Goal: Task Accomplishment & Management: Use online tool/utility

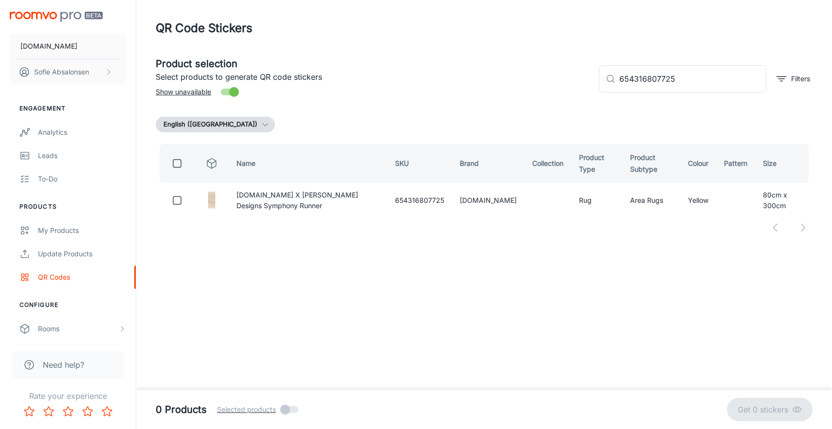
click at [260, 2] on header "QR Code Stickers" at bounding box center [484, 28] width 680 height 56
click at [77, 257] on div "Update Products" at bounding box center [82, 253] width 88 height 11
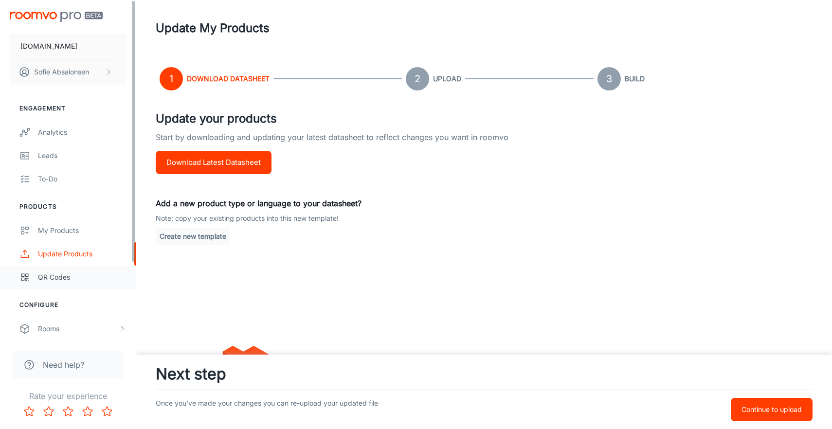
click at [84, 284] on link "QR Codes" at bounding box center [68, 277] width 136 height 23
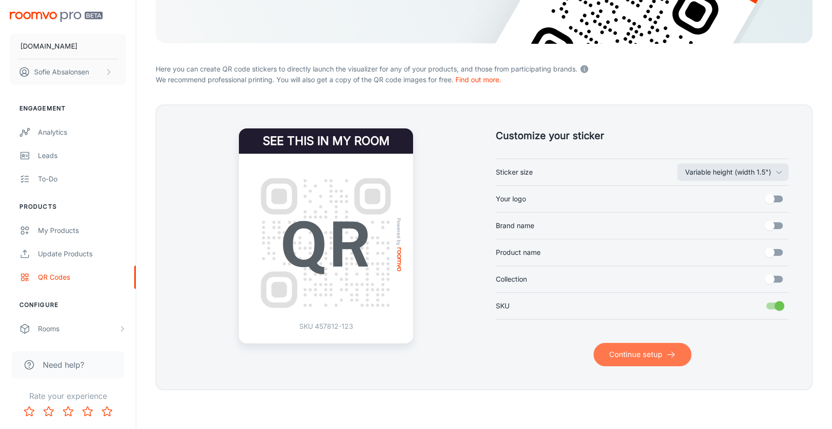
click at [630, 355] on button "Continue setup" at bounding box center [642, 354] width 98 height 23
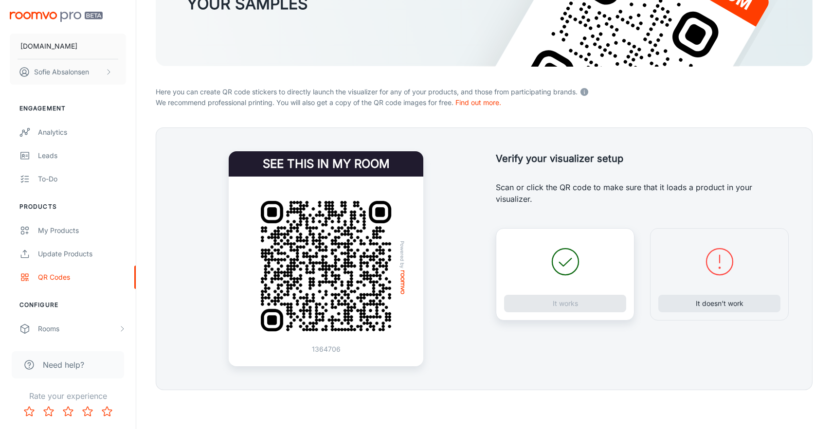
scroll to position [137, 0]
click at [706, 312] on div "It doesn’t work" at bounding box center [719, 274] width 139 height 92
click at [701, 305] on button "It doesn’t work" at bounding box center [719, 304] width 122 height 18
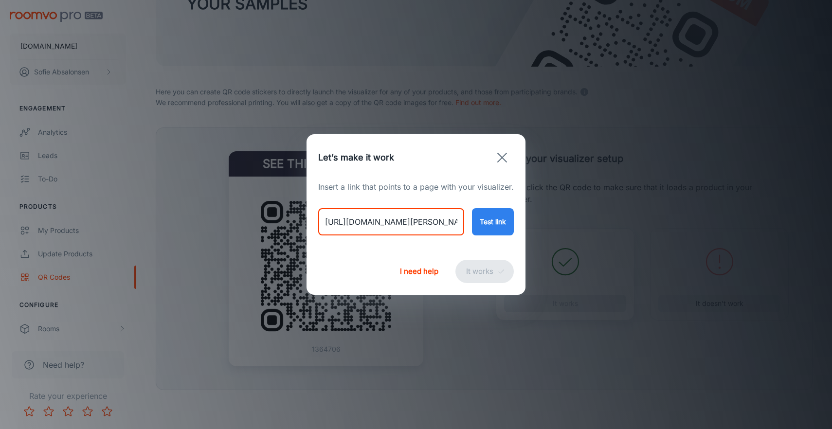
drag, startPoint x: 319, startPoint y: 225, endPoint x: 621, endPoint y: 237, distance: 302.2
click at [621, 237] on div "Let’s make it work Insert a link that points to a page with your visualizer. [U…" at bounding box center [416, 214] width 832 height 429
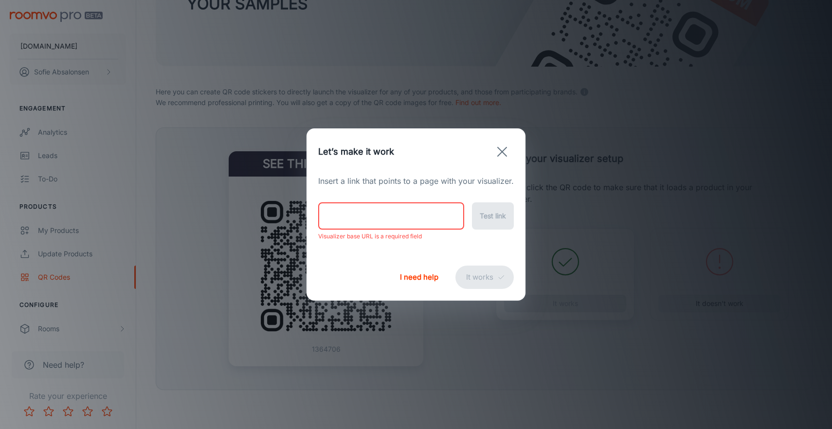
paste input "[URL][DOMAIN_NAME]"
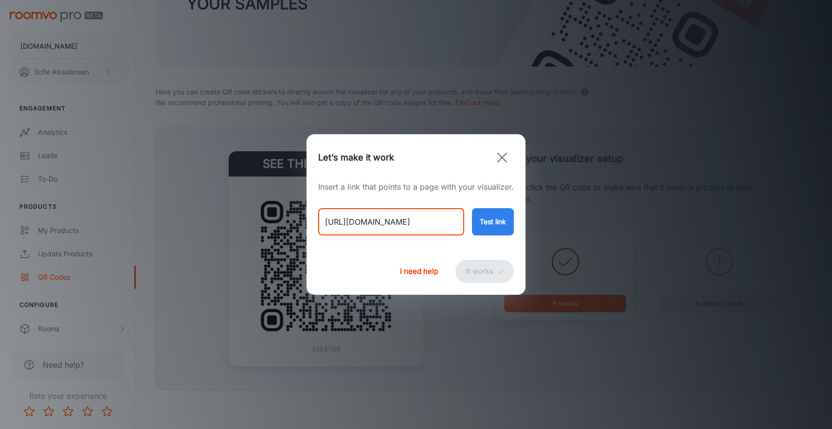
type input "[URL][DOMAIN_NAME]"
click at [491, 223] on button "Test link" at bounding box center [493, 221] width 42 height 27
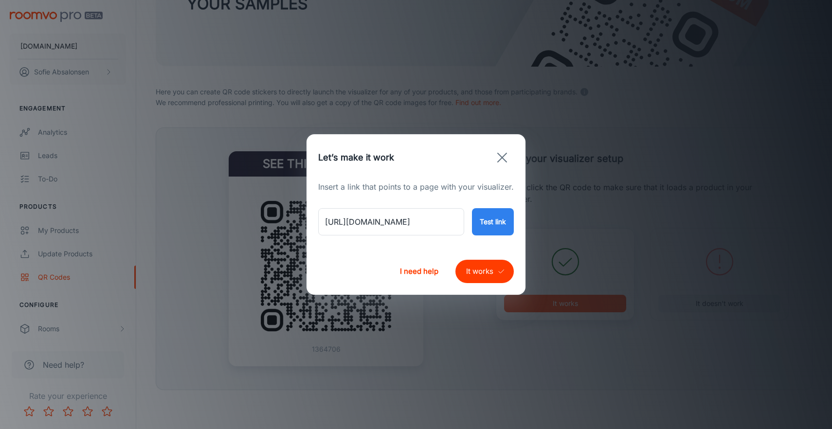
click at [485, 277] on button "It works" at bounding box center [484, 271] width 58 height 23
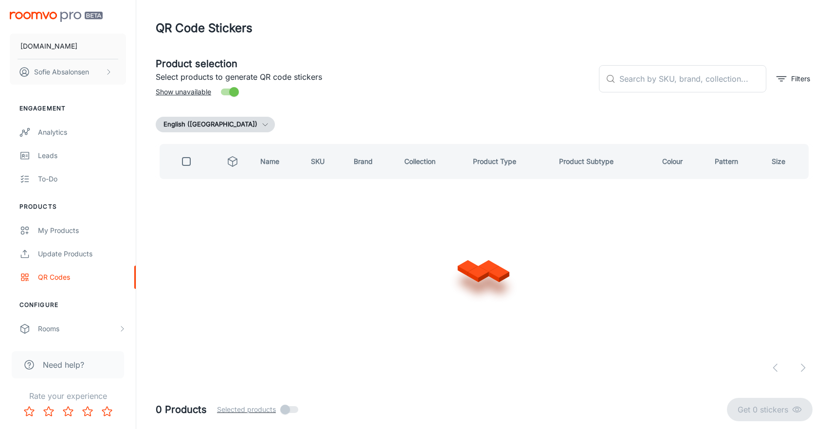
scroll to position [0, 0]
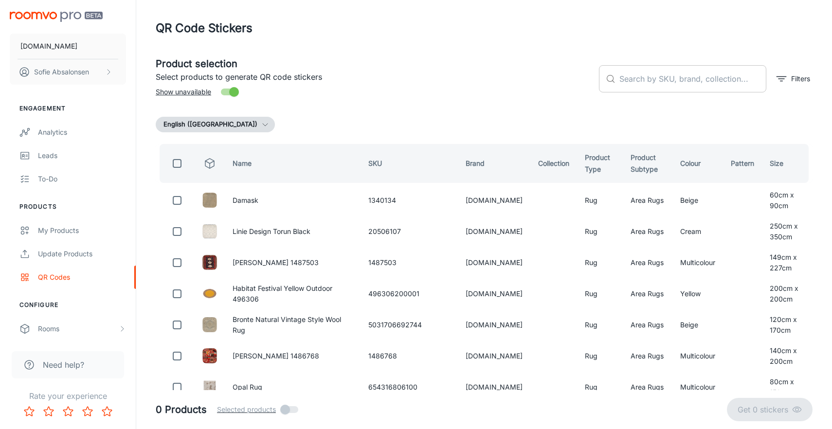
click at [639, 82] on input "text" at bounding box center [692, 78] width 147 height 27
paste input "654316807060"
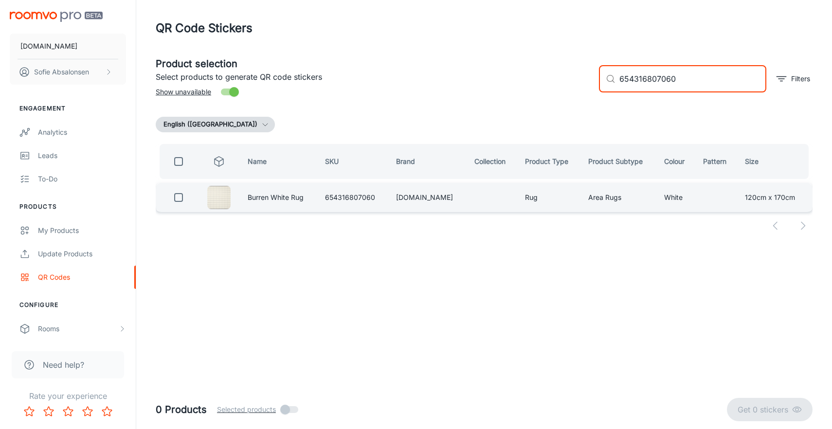
type input "654316807060"
click at [182, 202] on input "checkbox" at bounding box center [178, 197] width 19 height 19
checkbox input "true"
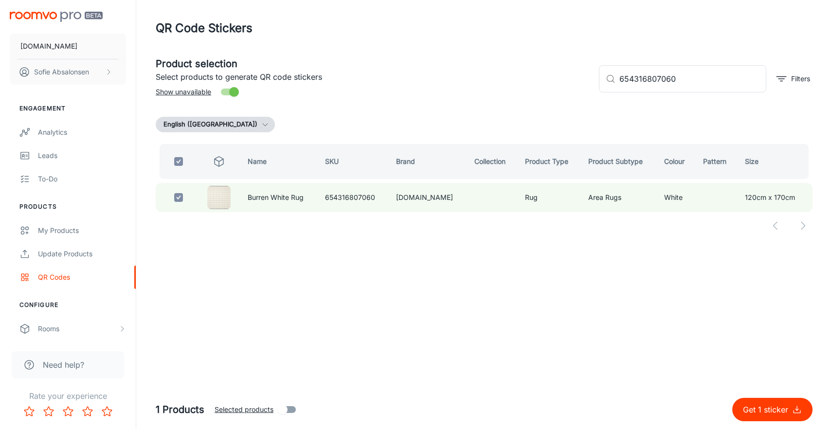
click at [753, 409] on p "Get 1 sticker" at bounding box center [767, 410] width 49 height 12
checkbox input "false"
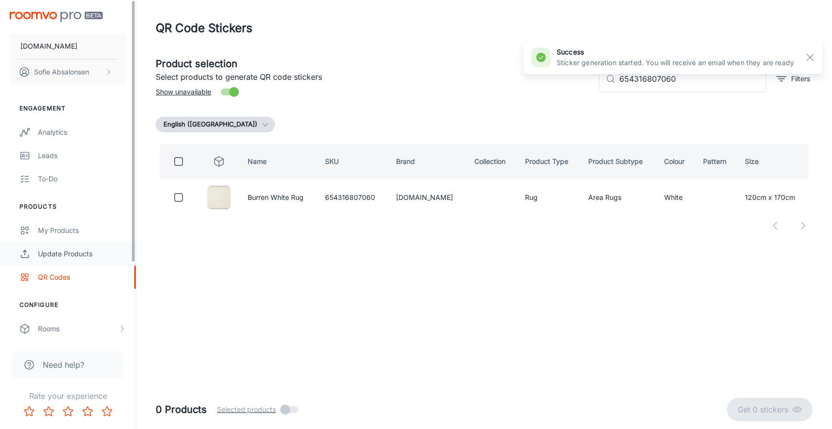
click at [96, 248] on div "Update Products" at bounding box center [82, 253] width 88 height 11
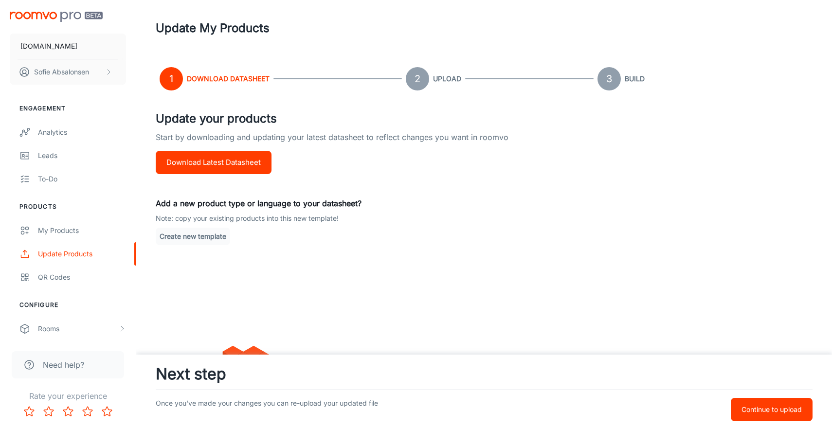
click at [95, 274] on div "QR Codes" at bounding box center [82, 277] width 88 height 11
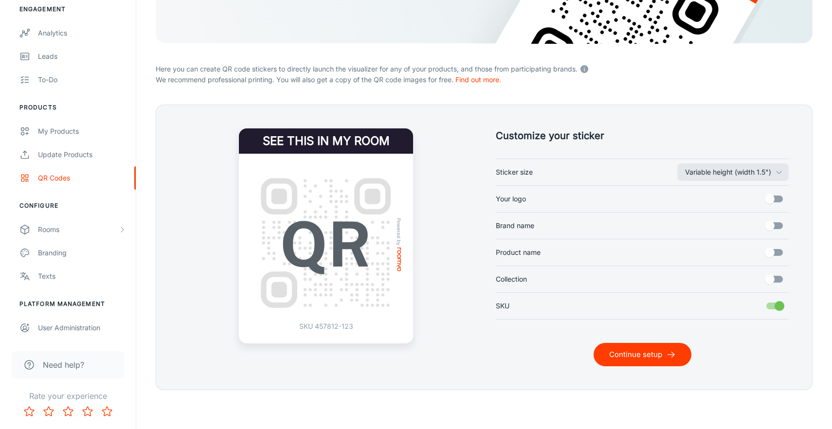
scroll to position [160, 0]
click at [625, 362] on button "Continue setup" at bounding box center [642, 354] width 98 height 23
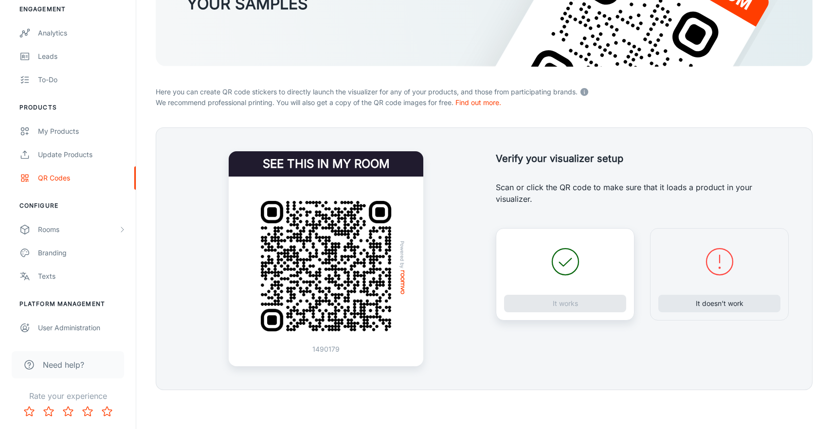
scroll to position [137, 0]
click at [735, 305] on button "It doesn’t work" at bounding box center [719, 304] width 122 height 18
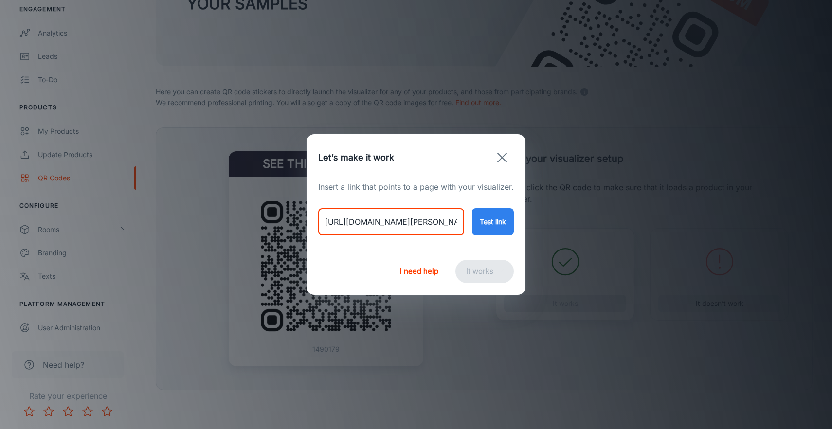
drag, startPoint x: 324, startPoint y: 223, endPoint x: 717, endPoint y: 249, distance: 393.8
click at [717, 249] on div "Let’s make it work Insert a link that points to a page with your visualizer. [U…" at bounding box center [416, 214] width 832 height 429
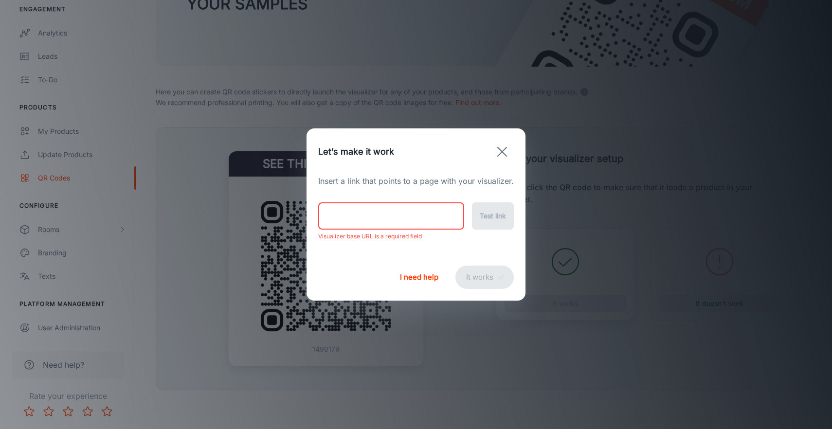
paste input "[URL][DOMAIN_NAME][PERSON_NAME]"
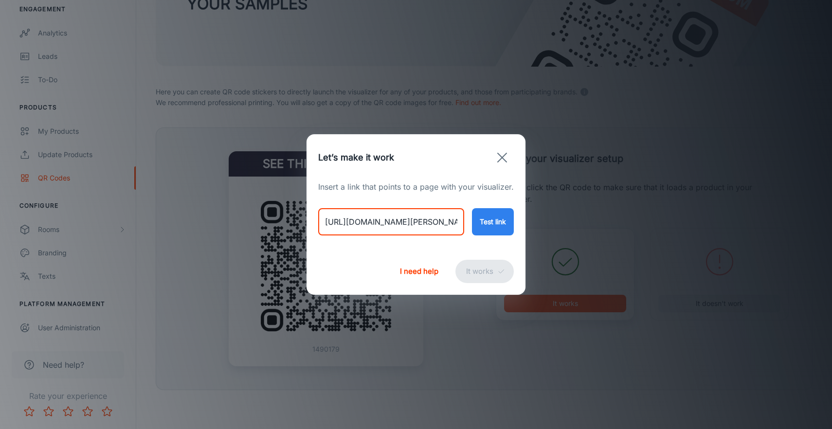
type input "[URL][DOMAIN_NAME][PERSON_NAME]"
click at [490, 228] on button "Test link" at bounding box center [493, 221] width 42 height 27
click at [490, 281] on button "It works" at bounding box center [484, 271] width 58 height 23
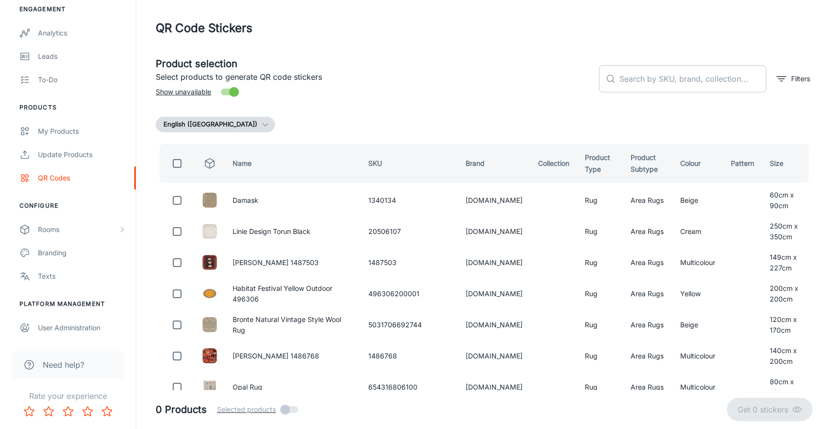
click at [671, 84] on input "text" at bounding box center [692, 78] width 147 height 27
paste input "654316807527"
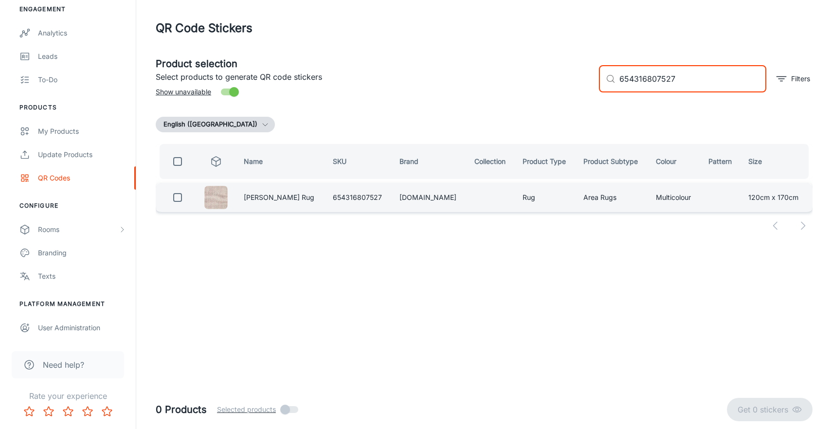
type input "654316807527"
click at [178, 198] on input "checkbox" at bounding box center [177, 197] width 19 height 19
checkbox input "true"
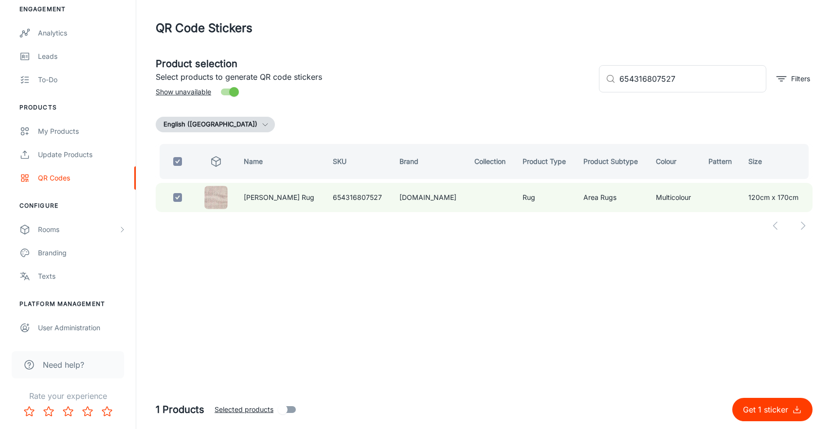
click at [786, 411] on p "Get 1 sticker" at bounding box center [767, 410] width 49 height 12
checkbox input "false"
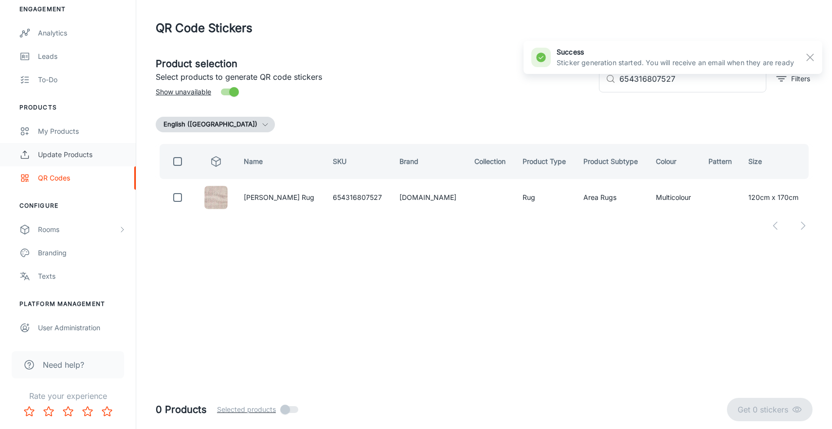
click at [103, 158] on div "Update Products" at bounding box center [82, 154] width 88 height 11
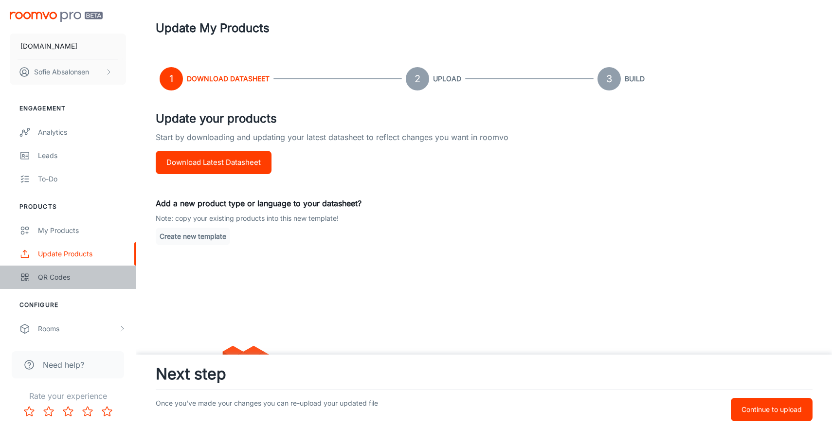
click at [70, 283] on link "QR Codes" at bounding box center [68, 277] width 136 height 23
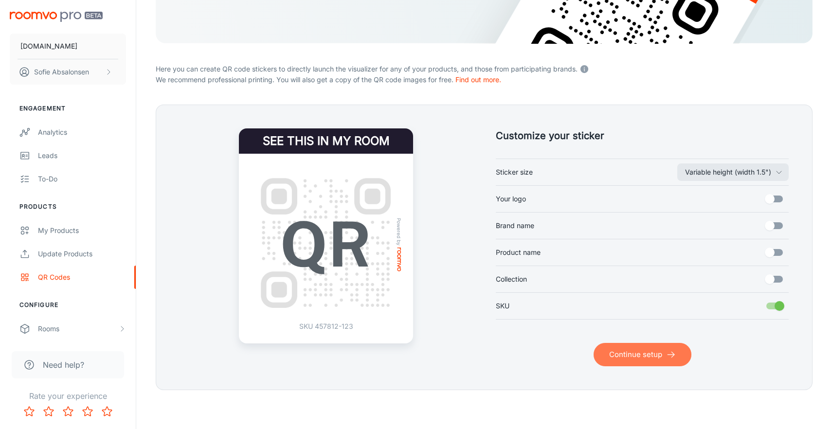
click at [638, 351] on button "Continue setup" at bounding box center [642, 354] width 98 height 23
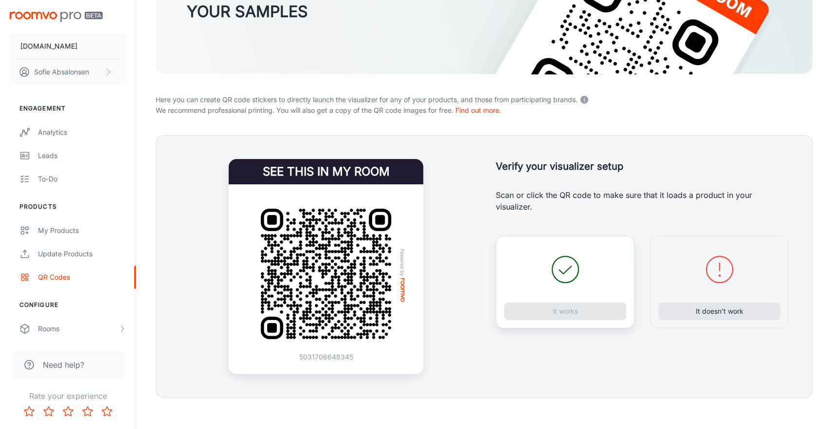
scroll to position [135, 0]
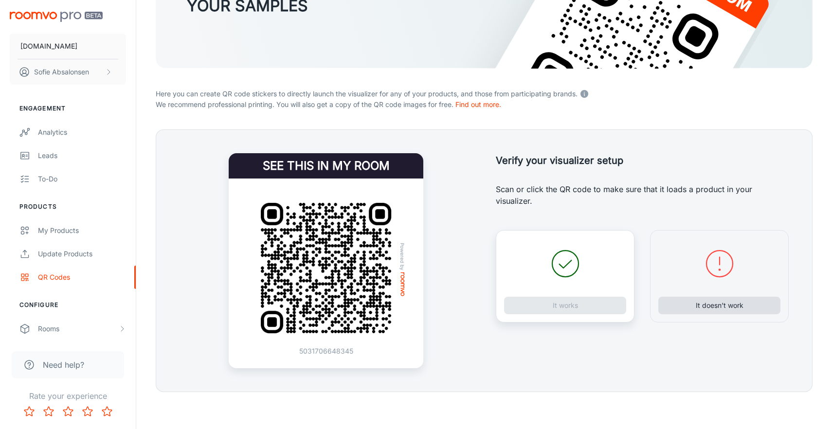
click at [703, 297] on button "It doesn’t work" at bounding box center [719, 306] width 122 height 18
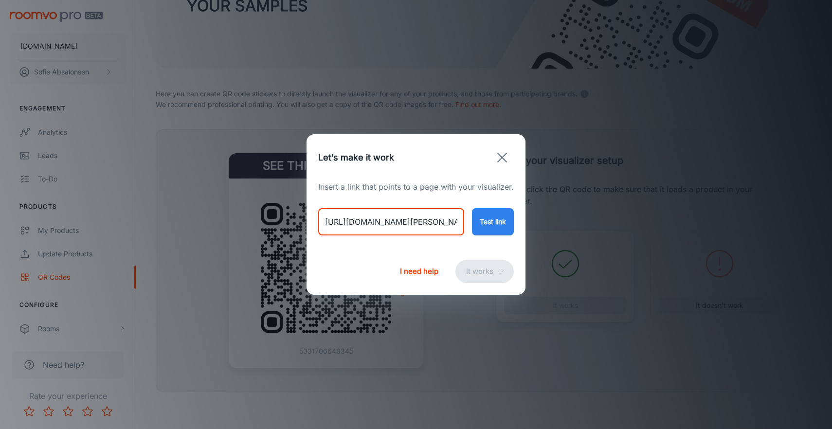
drag, startPoint x: 325, startPoint y: 224, endPoint x: 756, endPoint y: 241, distance: 431.7
click at [756, 241] on div "Let’s make it work Insert a link that points to a page with your visualizer. [U…" at bounding box center [416, 214] width 832 height 429
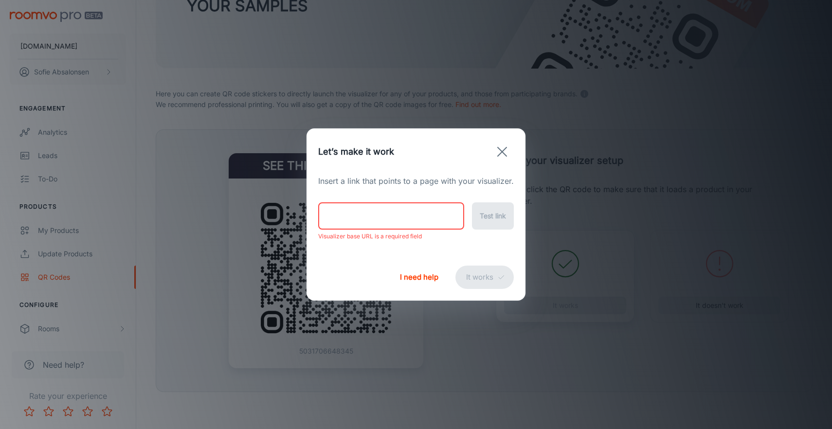
paste input "[URL][DOMAIN_NAME]"
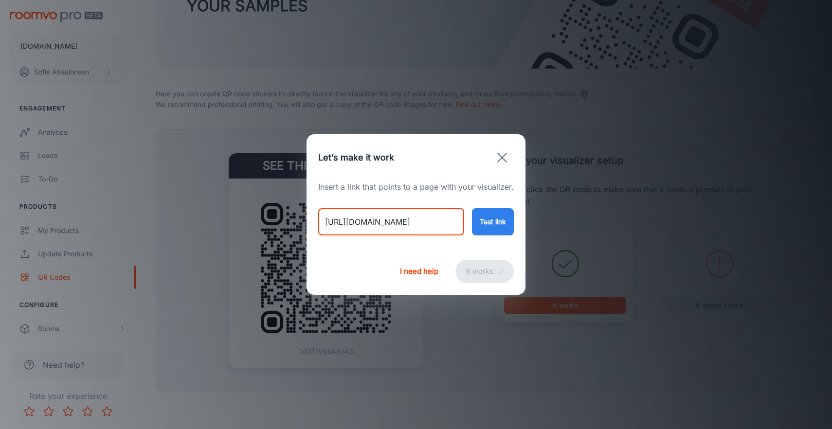
type input "[URL][DOMAIN_NAME]"
click at [497, 217] on button "Test link" at bounding box center [493, 221] width 42 height 27
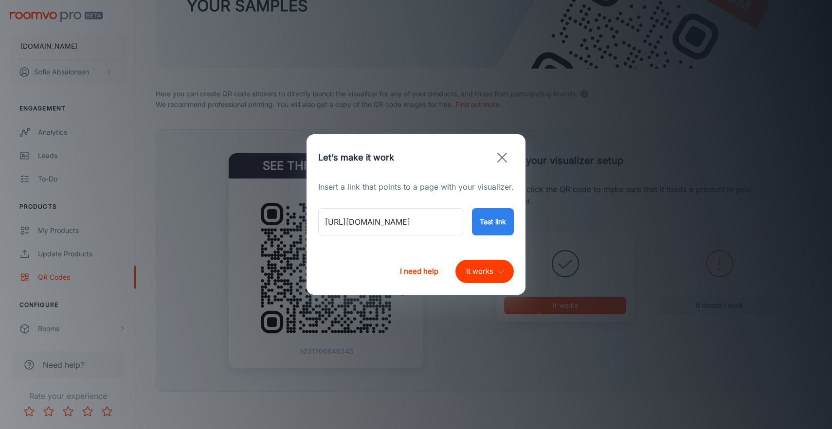
click at [487, 278] on button "It works" at bounding box center [484, 271] width 58 height 23
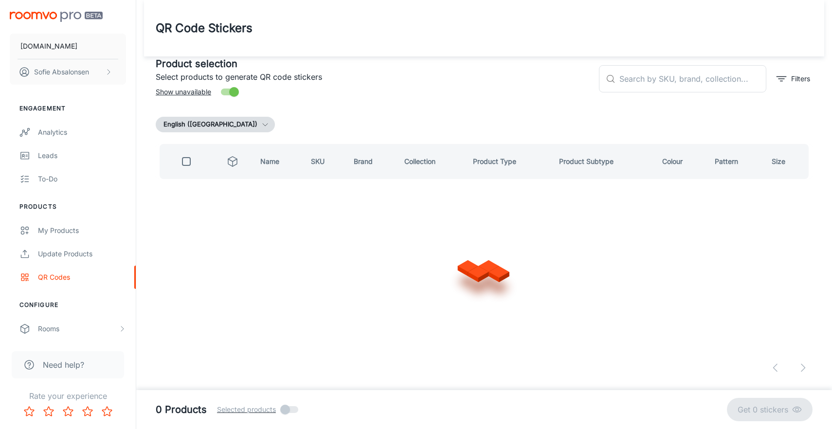
scroll to position [0, 0]
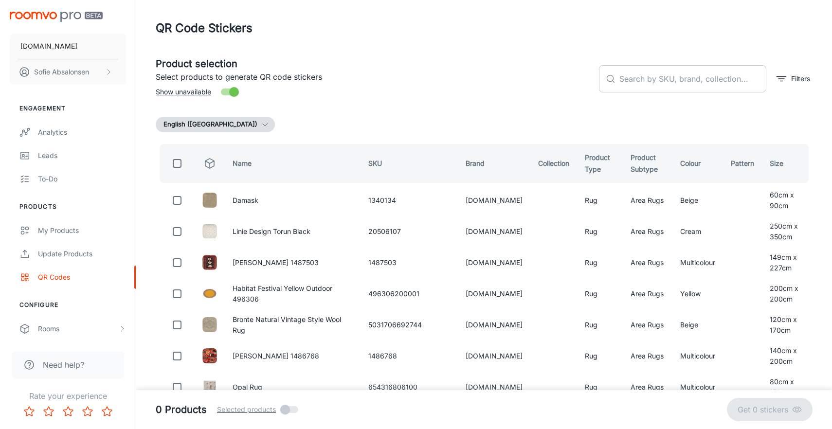
click at [636, 83] on input "text" at bounding box center [692, 78] width 147 height 27
paste input "654316806919"
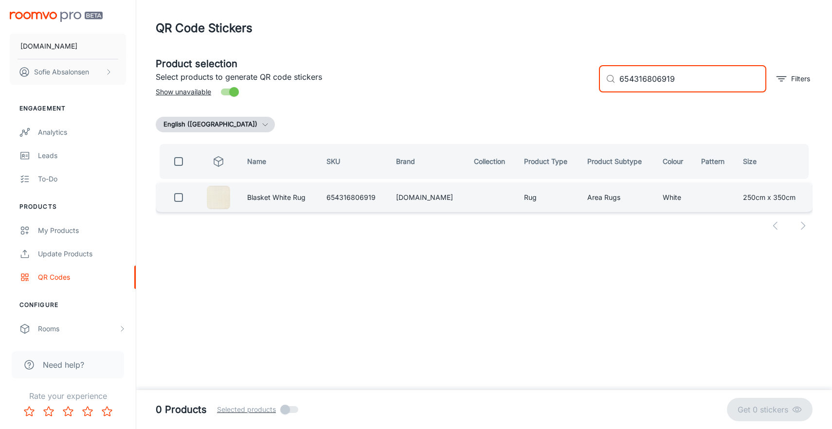
type input "654316806919"
click at [178, 204] on input "checkbox" at bounding box center [178, 197] width 19 height 19
checkbox input "true"
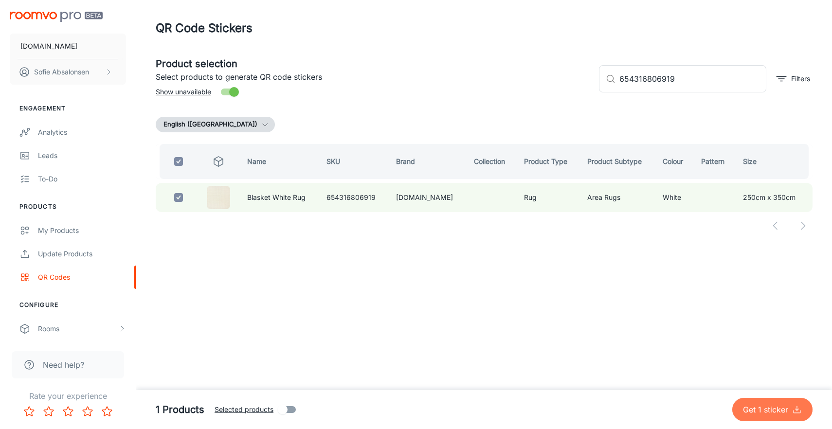
click at [773, 407] on p "Get 1 sticker" at bounding box center [767, 410] width 49 height 12
checkbox input "false"
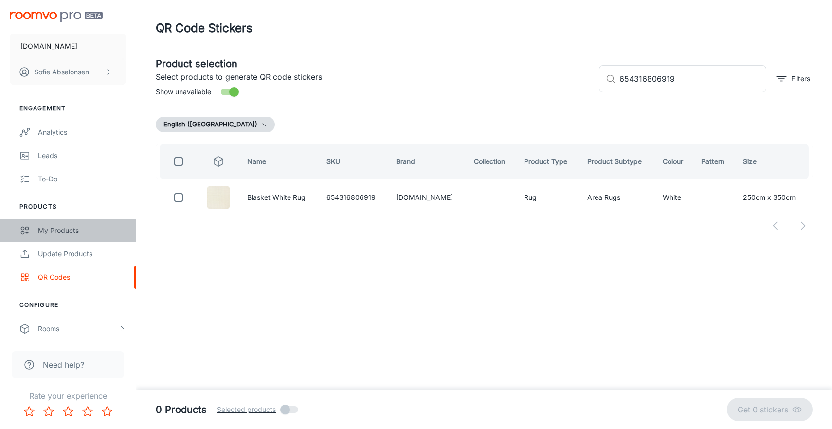
click at [103, 239] on link "My Products" at bounding box center [68, 230] width 136 height 23
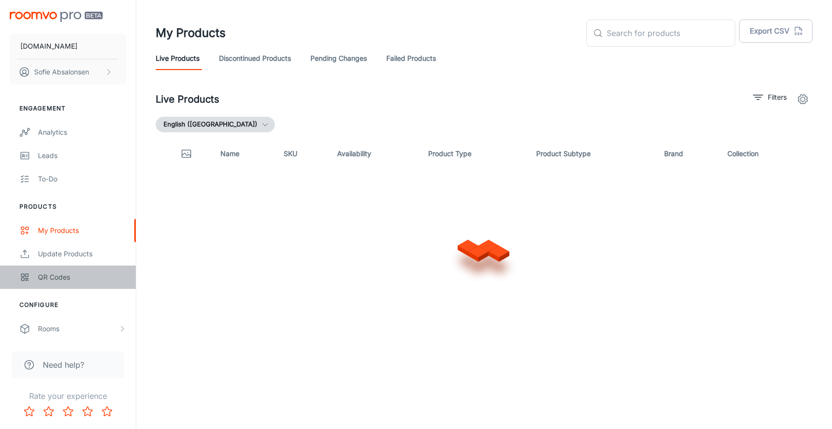
click at [84, 274] on div "QR Codes" at bounding box center [82, 277] width 88 height 11
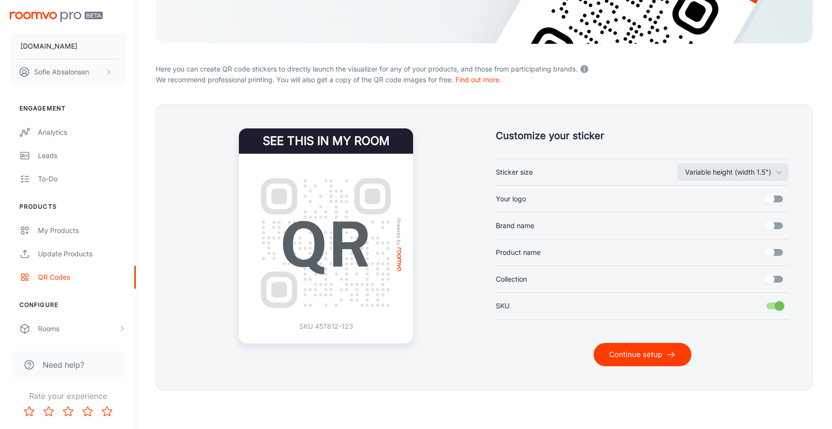
click at [637, 357] on button "Continue setup" at bounding box center [642, 354] width 98 height 23
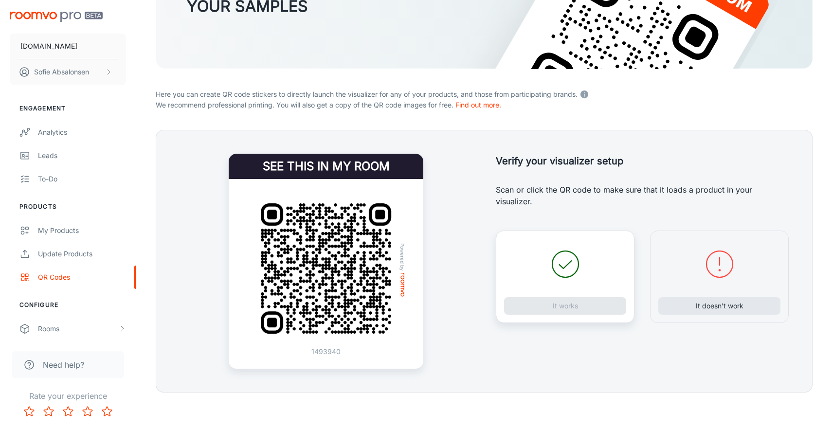
scroll to position [137, 0]
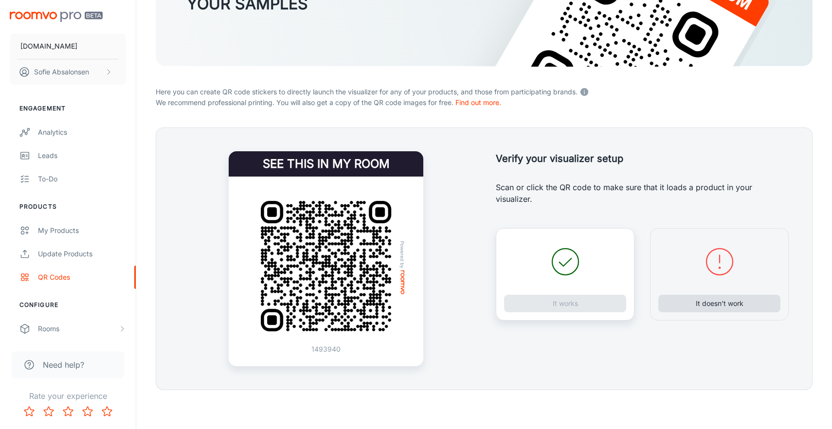
click at [751, 297] on button "It doesn’t work" at bounding box center [719, 304] width 122 height 18
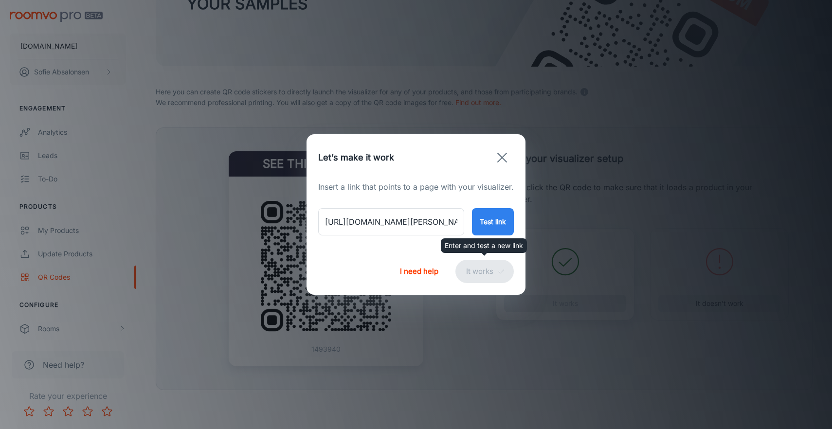
click at [448, 242] on p "Enter and test a new link" at bounding box center [483, 245] width 78 height 11
drag, startPoint x: 324, startPoint y: 225, endPoint x: 730, endPoint y: 242, distance: 406.4
click at [730, 242] on div "Let’s make it work Insert a link that points to a page with your visualizer. [U…" at bounding box center [416, 214] width 832 height 429
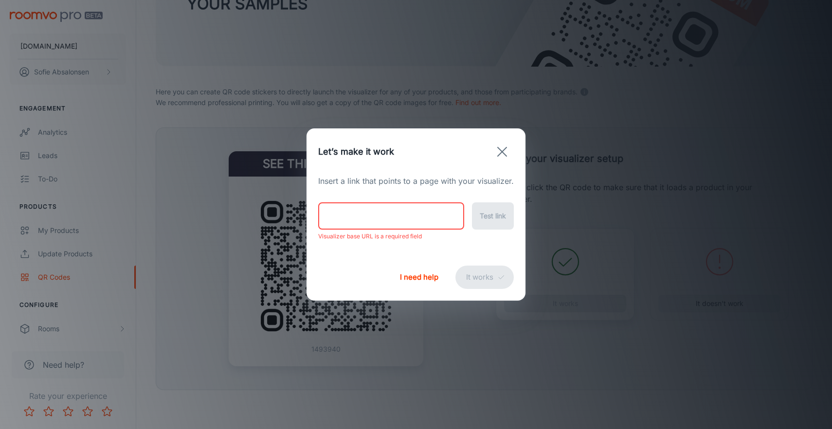
paste input "[URL][DOMAIN_NAME]"
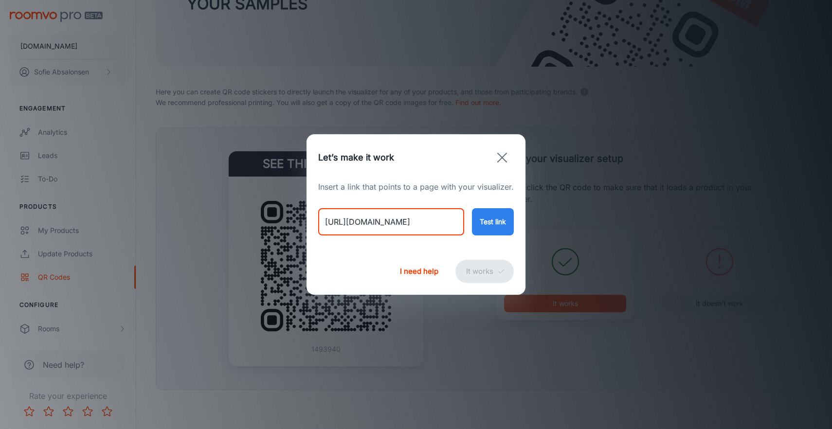
type input "[URL][DOMAIN_NAME]"
click at [493, 225] on button "Test link" at bounding box center [493, 221] width 42 height 27
click at [487, 270] on button "It works" at bounding box center [484, 271] width 58 height 23
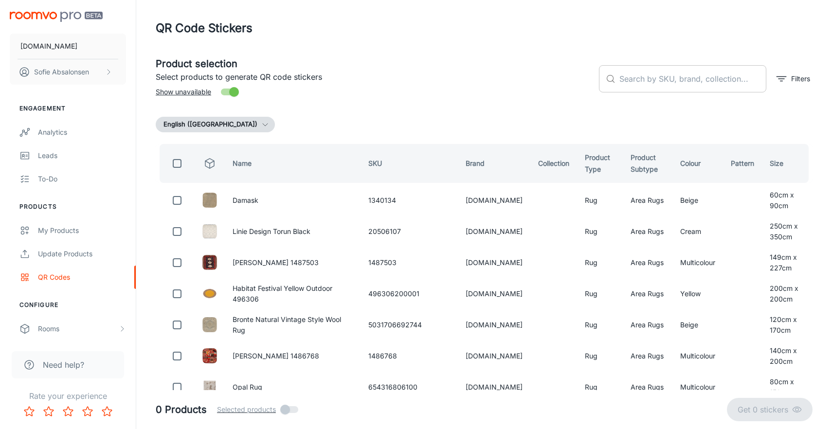
click at [646, 82] on input "text" at bounding box center [692, 78] width 147 height 27
paste input "654316806933"
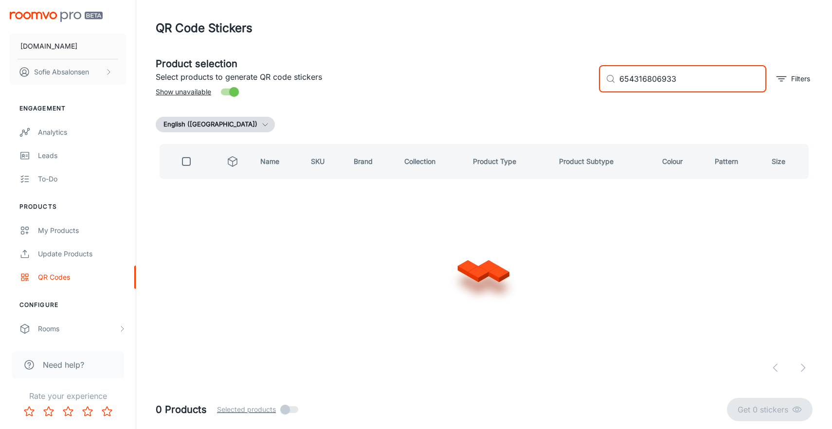
type input "654316806933"
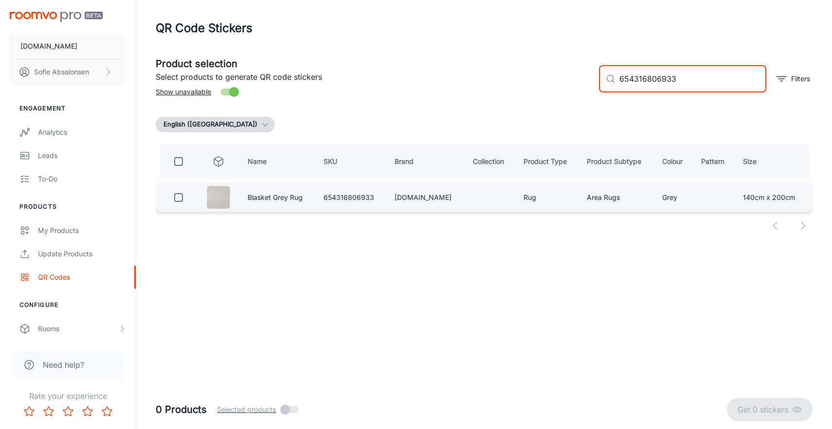
click at [182, 200] on input "checkbox" at bounding box center [178, 197] width 19 height 19
checkbox input "true"
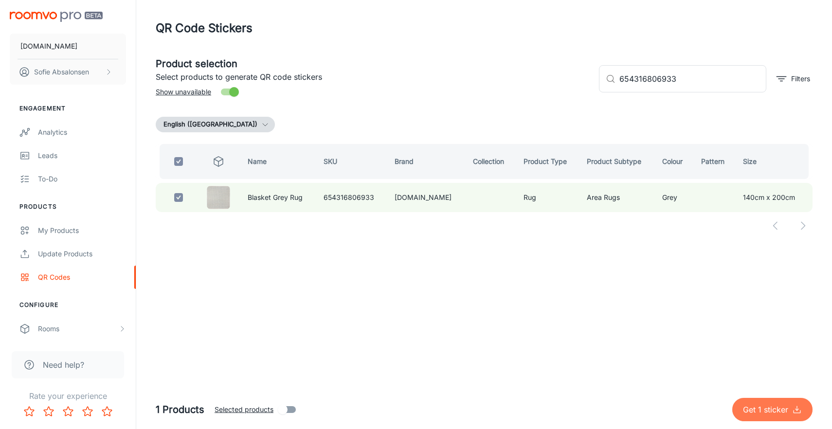
click at [765, 406] on p "Get 1 sticker" at bounding box center [767, 410] width 49 height 12
checkbox input "false"
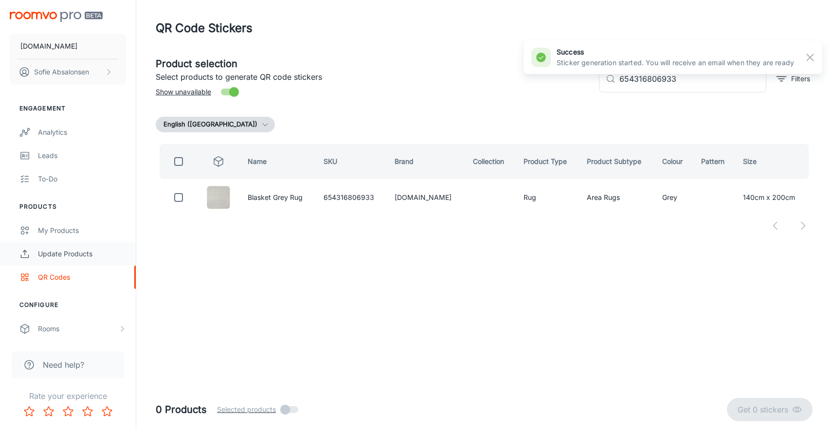
click at [76, 259] on div "Update Products" at bounding box center [82, 253] width 88 height 11
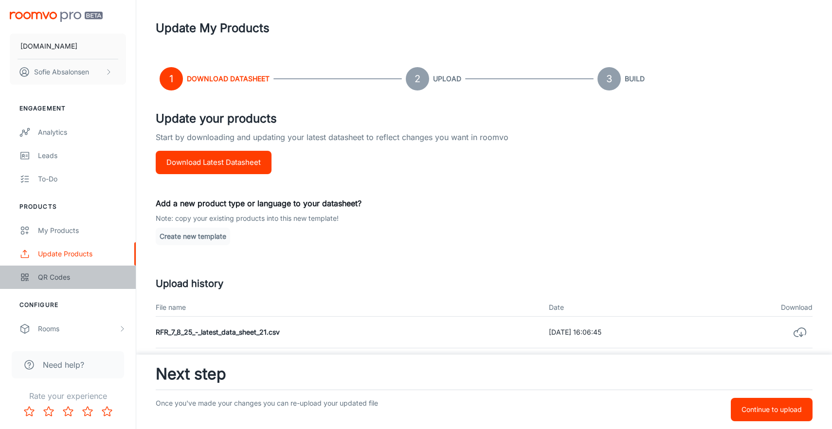
click at [76, 276] on div "QR Codes" at bounding box center [82, 277] width 88 height 11
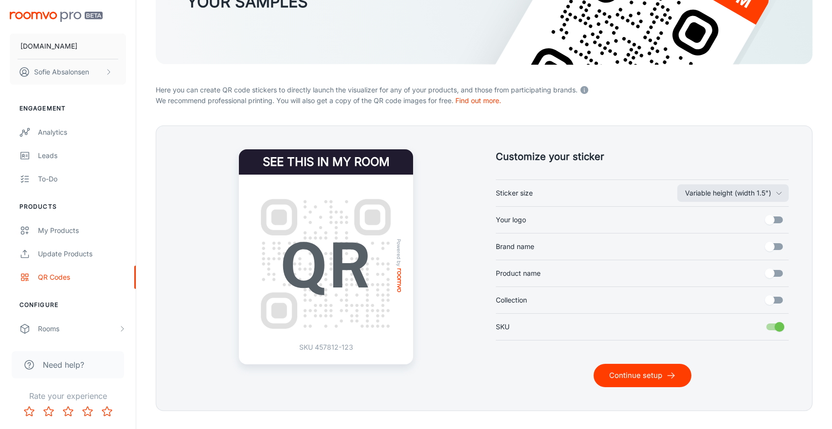
scroll to position [140, 0]
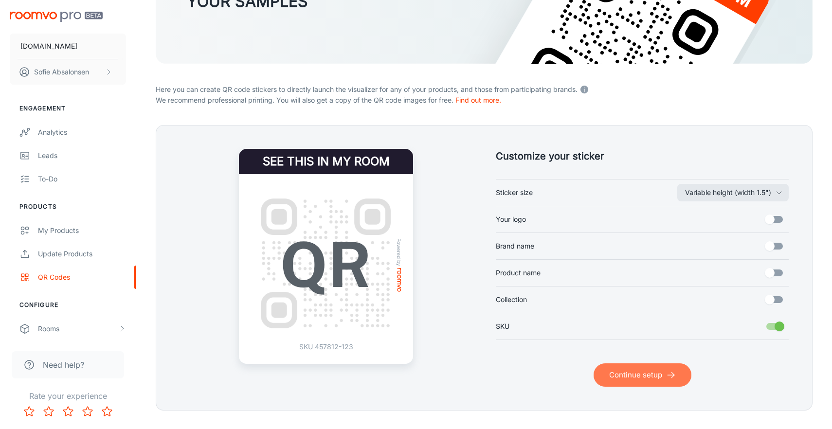
click at [656, 369] on button "Continue setup" at bounding box center [642, 374] width 98 height 23
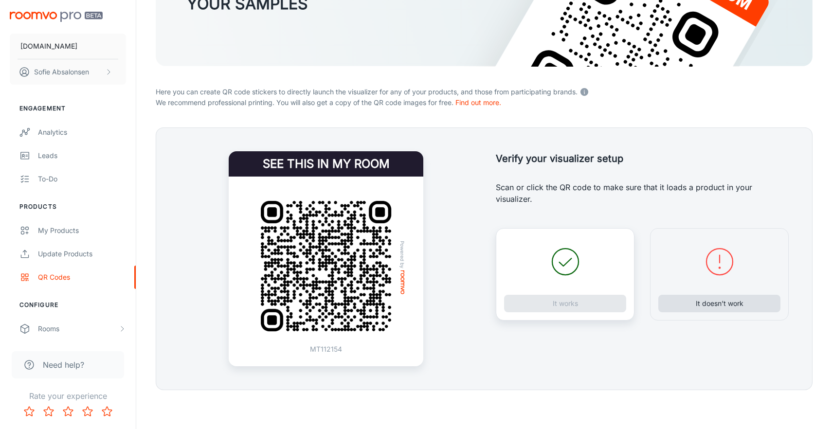
scroll to position [137, 0]
click at [725, 301] on button "It doesn’t work" at bounding box center [719, 304] width 122 height 18
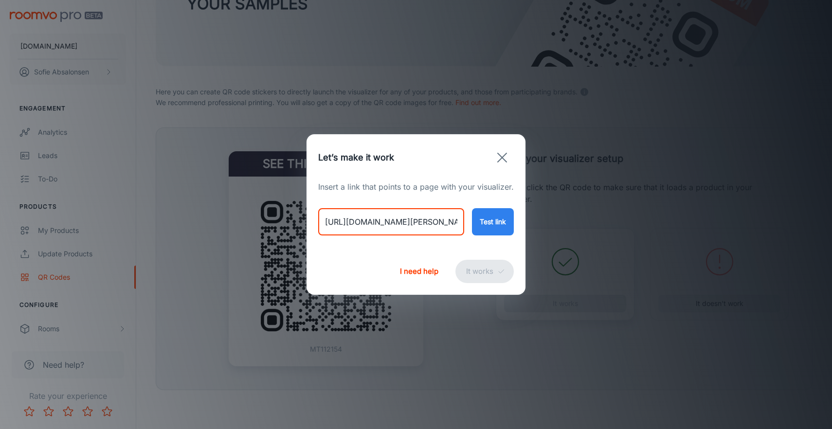
drag, startPoint x: 324, startPoint y: 221, endPoint x: 659, endPoint y: 231, distance: 334.7
click at [659, 231] on div "Let’s make it work Insert a link that points to a page with your visualizer. [U…" at bounding box center [416, 214] width 832 height 429
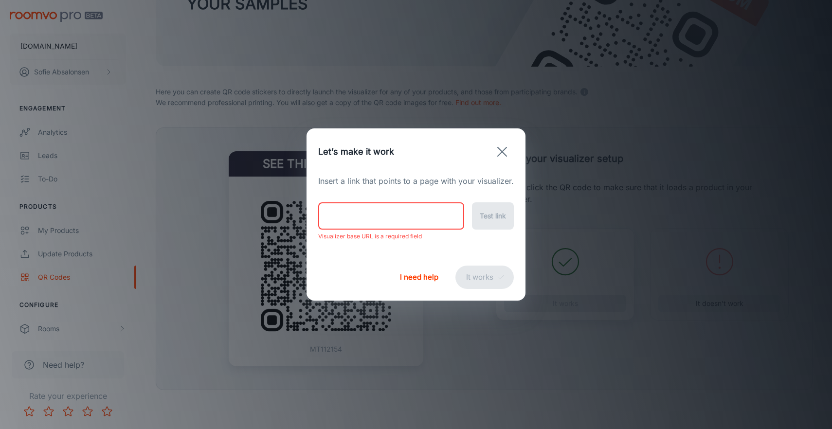
paste input "[URL][DOMAIN_NAME]"
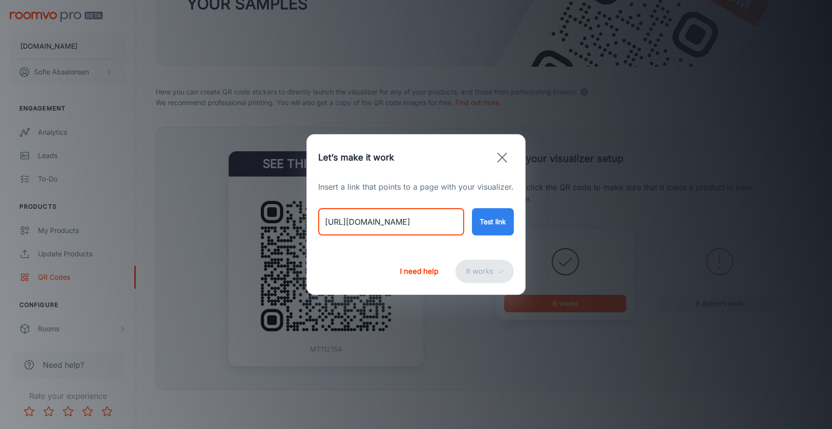
type input "[URL][DOMAIN_NAME]"
click at [493, 218] on button "Test link" at bounding box center [493, 221] width 42 height 27
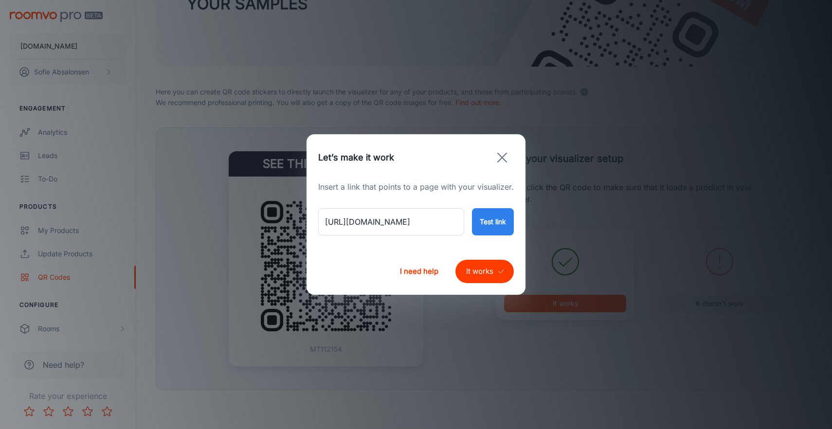
click at [492, 279] on button "It works" at bounding box center [484, 271] width 58 height 23
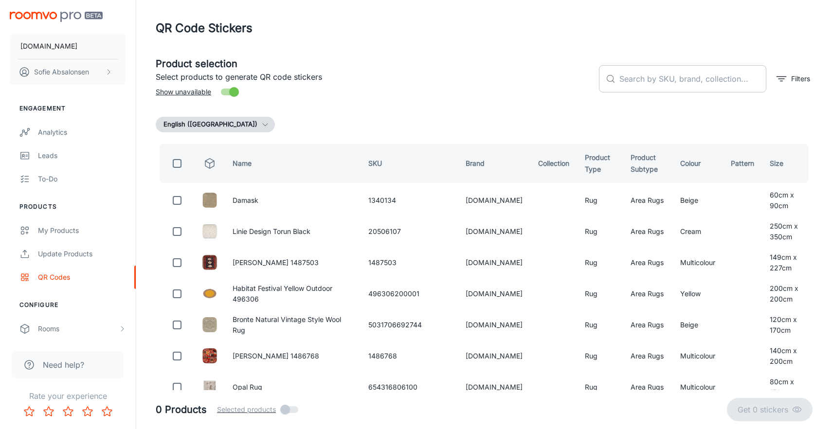
click at [638, 74] on input "text" at bounding box center [692, 78] width 147 height 27
paste input "654316806971"
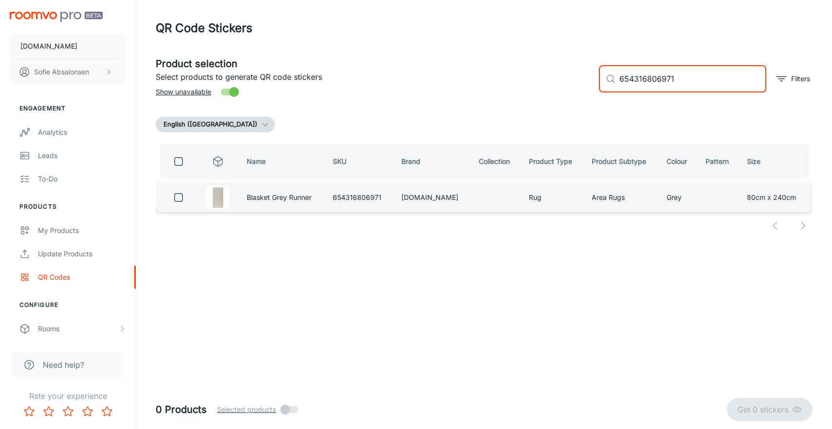
type input "654316806971"
click at [178, 200] on input "checkbox" at bounding box center [178, 197] width 19 height 19
checkbox input "true"
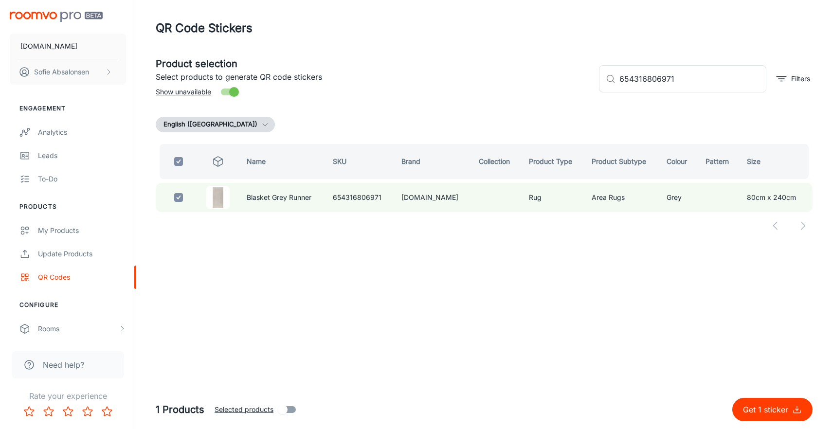
click at [772, 410] on p "Get 1 sticker" at bounding box center [767, 410] width 49 height 12
checkbox input "false"
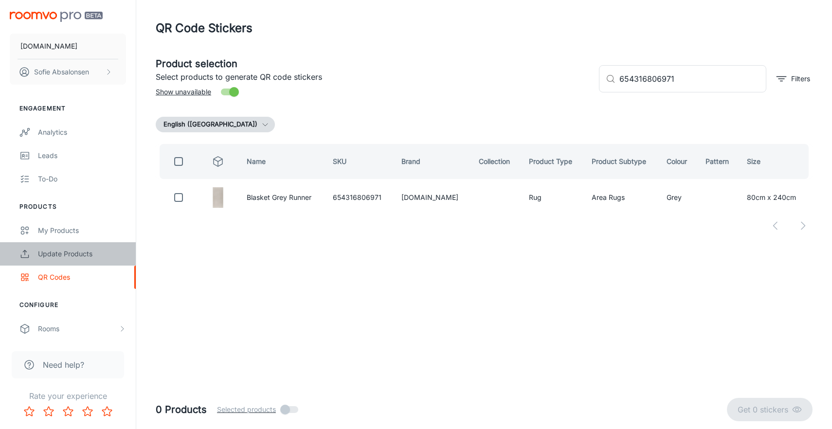
click at [105, 258] on div "Update Products" at bounding box center [82, 253] width 88 height 11
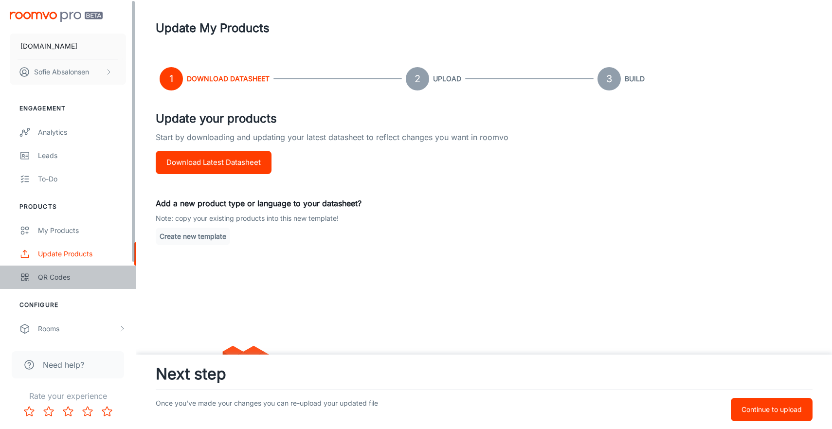
click at [77, 278] on div "QR Codes" at bounding box center [82, 277] width 88 height 11
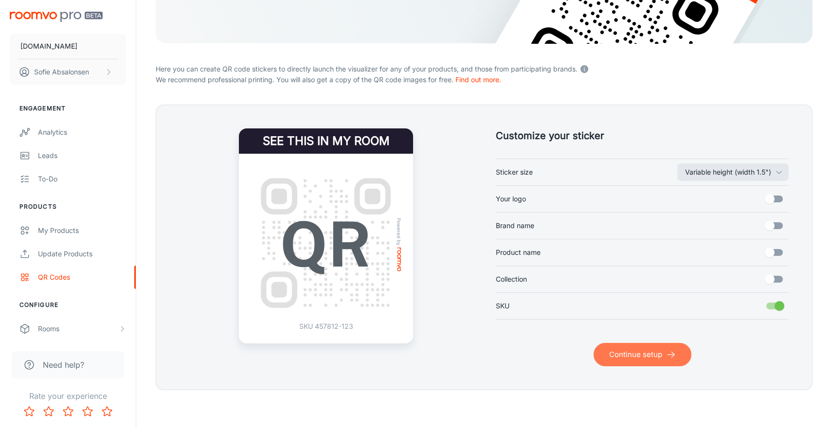
click at [645, 361] on button "Continue setup" at bounding box center [642, 354] width 98 height 23
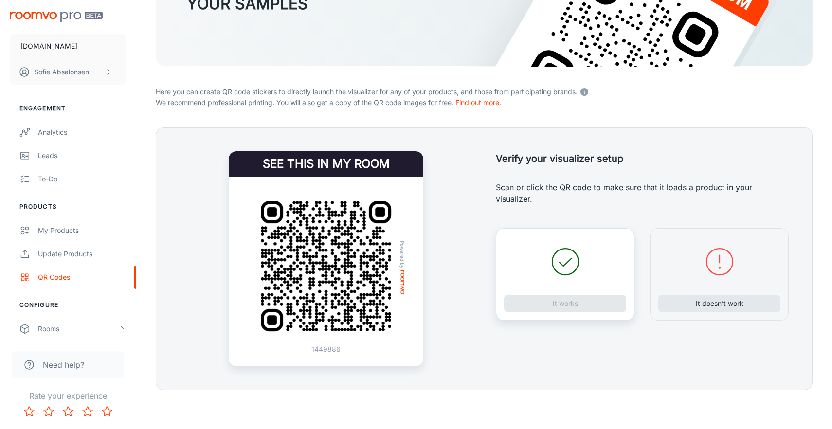
scroll to position [137, 0]
click at [745, 305] on button "It doesn’t work" at bounding box center [719, 304] width 122 height 18
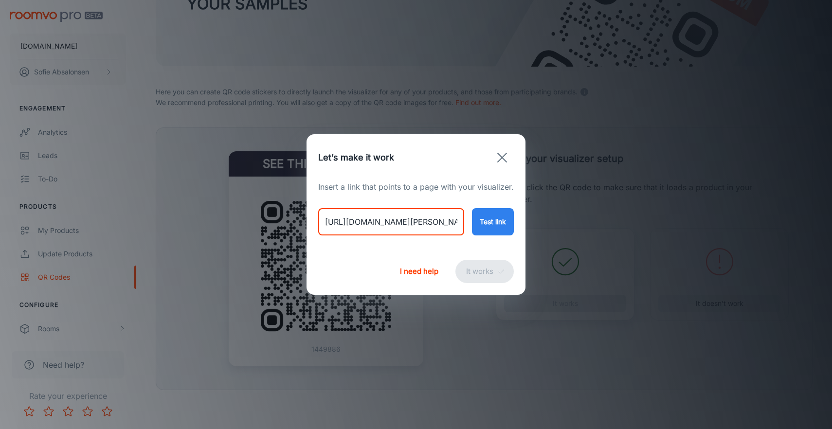
drag, startPoint x: 325, startPoint y: 221, endPoint x: 662, endPoint y: 227, distance: 337.5
click at [662, 227] on div "Let’s make it work Insert a link that points to a page with your visualizer. [U…" at bounding box center [416, 214] width 832 height 429
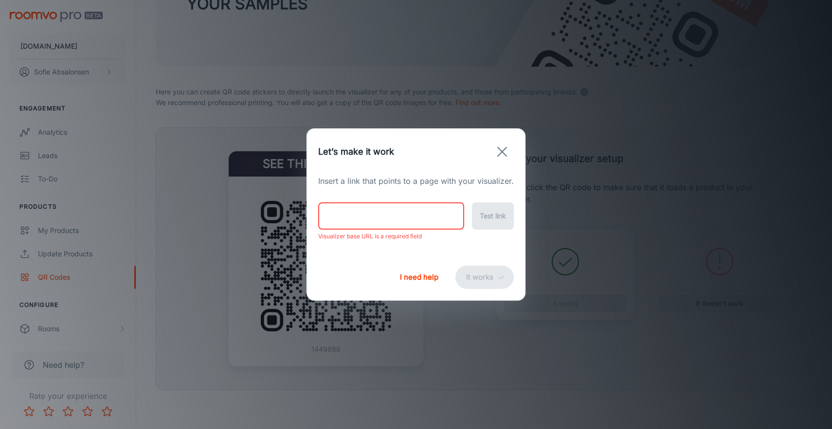
paste input "[URL][DOMAIN_NAME]"
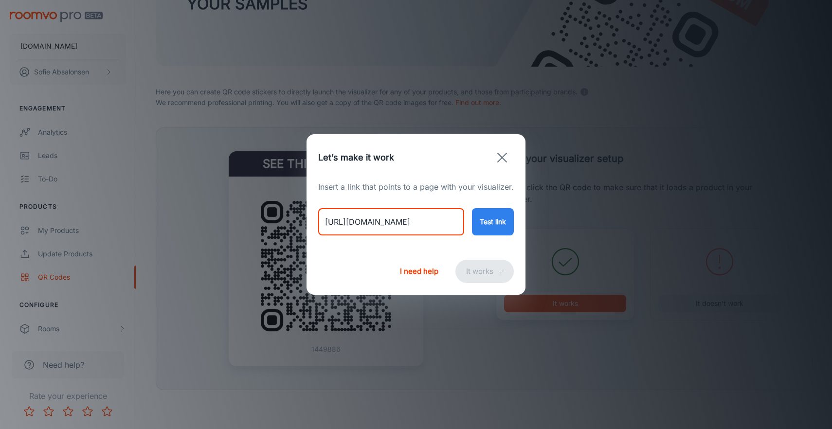
type input "[URL][DOMAIN_NAME]"
click at [499, 224] on button "Test link" at bounding box center [493, 221] width 42 height 27
click at [487, 272] on button "It works" at bounding box center [484, 271] width 58 height 23
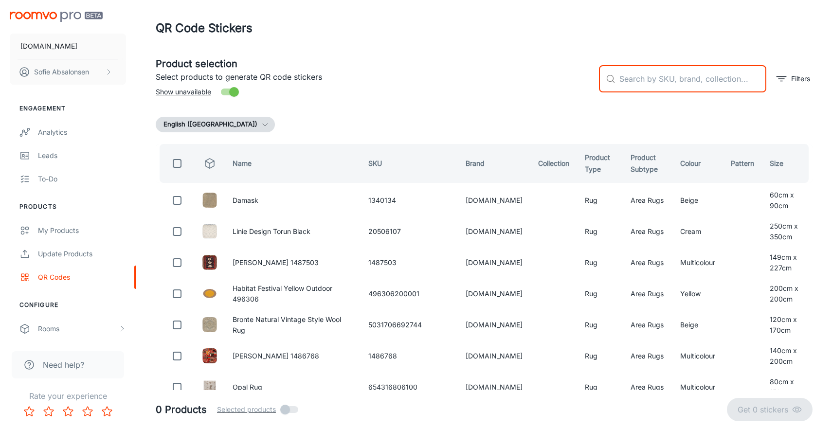
click at [678, 74] on input "text" at bounding box center [692, 78] width 147 height 27
paste input "654316807404"
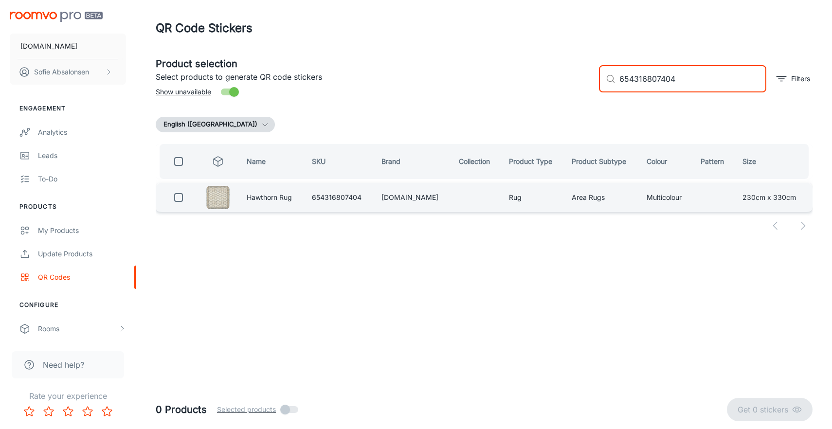
type input "654316807404"
click at [176, 201] on input "checkbox" at bounding box center [178, 197] width 19 height 19
checkbox input "true"
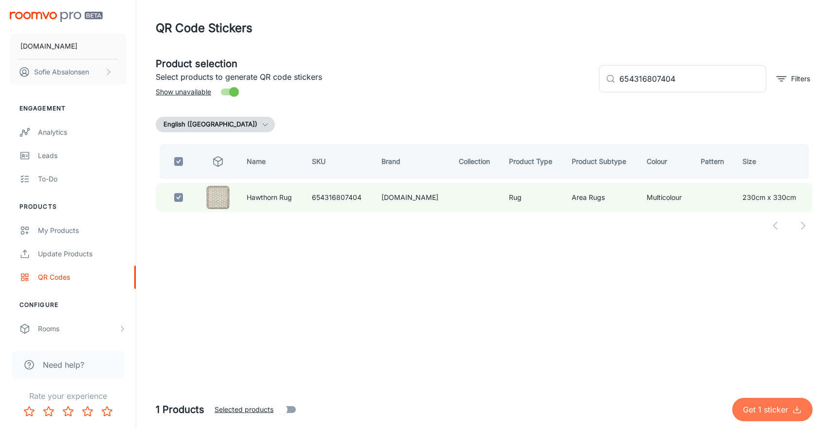
click at [759, 401] on button "Get 1 sticker" at bounding box center [772, 409] width 80 height 23
checkbox input "false"
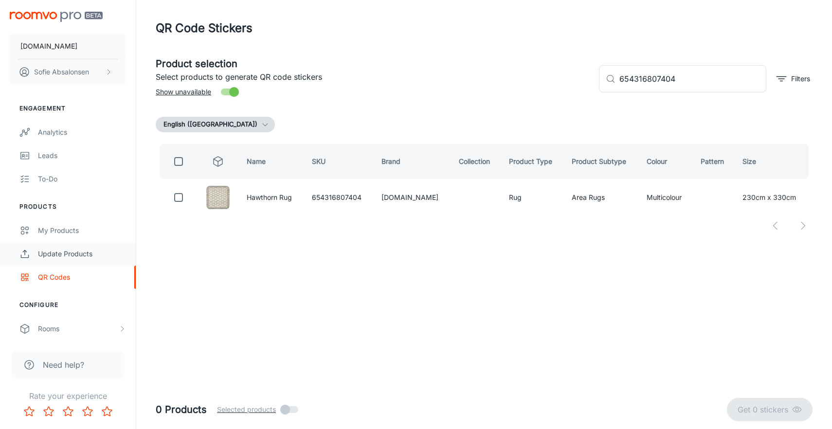
click at [92, 250] on div "Update Products" at bounding box center [82, 253] width 88 height 11
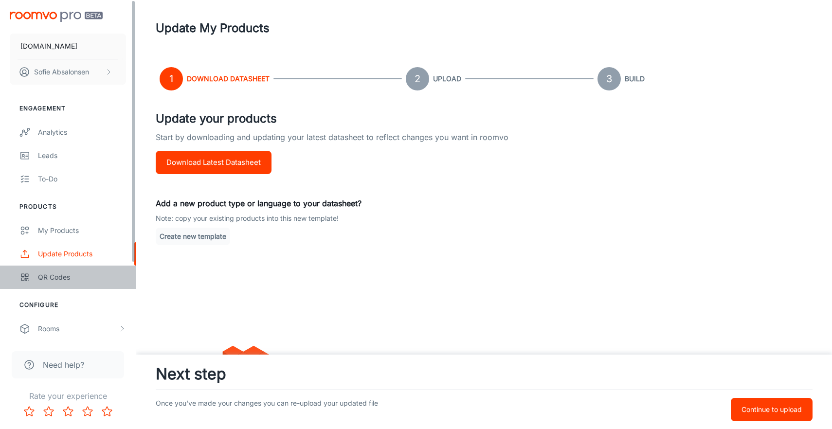
click at [88, 278] on div "QR Codes" at bounding box center [82, 277] width 88 height 11
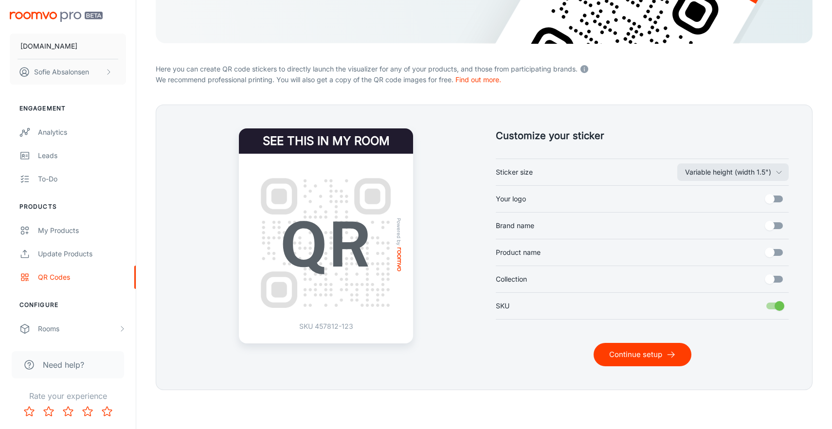
click at [626, 353] on button "Continue setup" at bounding box center [642, 354] width 98 height 23
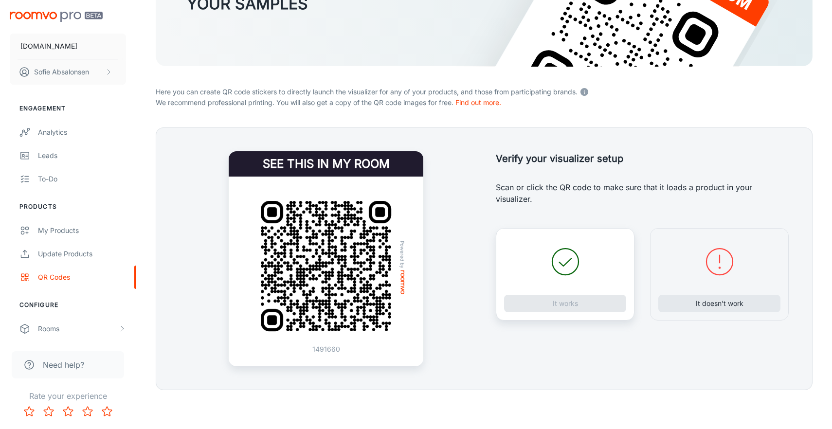
scroll to position [137, 0]
click at [741, 313] on div "It doesn’t work" at bounding box center [719, 274] width 139 height 92
click at [727, 305] on button "It doesn’t work" at bounding box center [719, 304] width 122 height 18
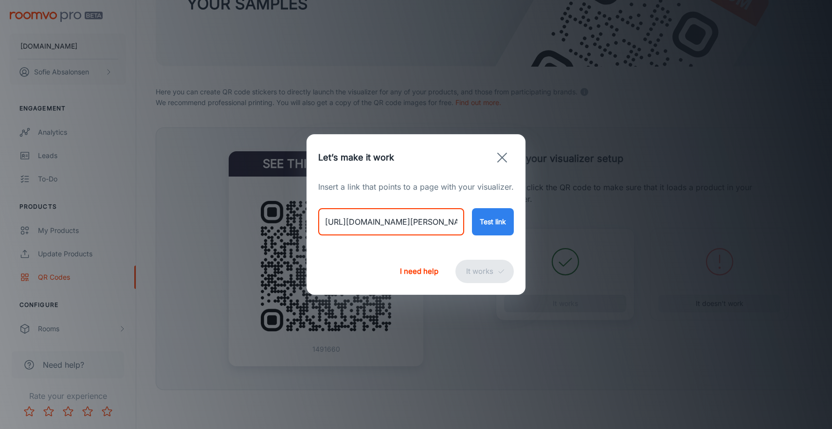
drag, startPoint x: 331, startPoint y: 225, endPoint x: 583, endPoint y: 238, distance: 251.7
click at [583, 238] on div "Let’s make it work Insert a link that points to a page with your visualizer. [U…" at bounding box center [416, 214] width 832 height 429
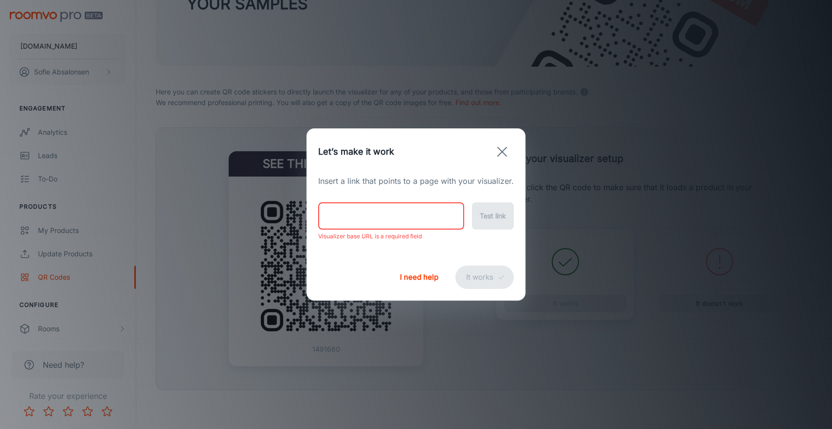
paste input "[URL][DOMAIN_NAME]"
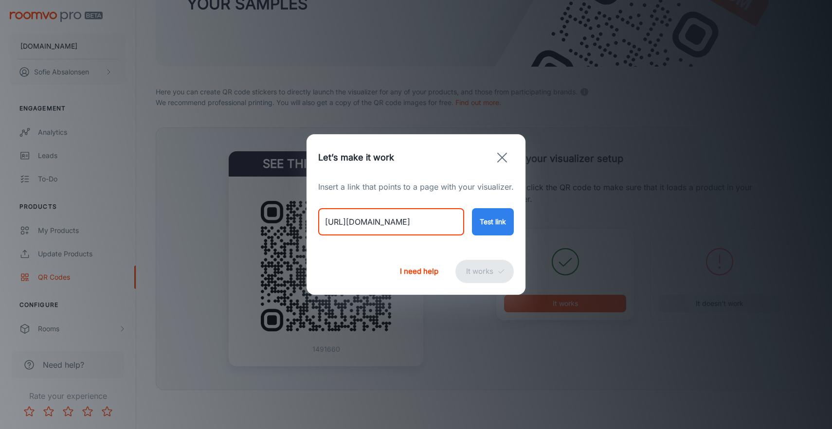
type input "[URL][DOMAIN_NAME]"
click at [482, 218] on button "Test link" at bounding box center [493, 221] width 42 height 27
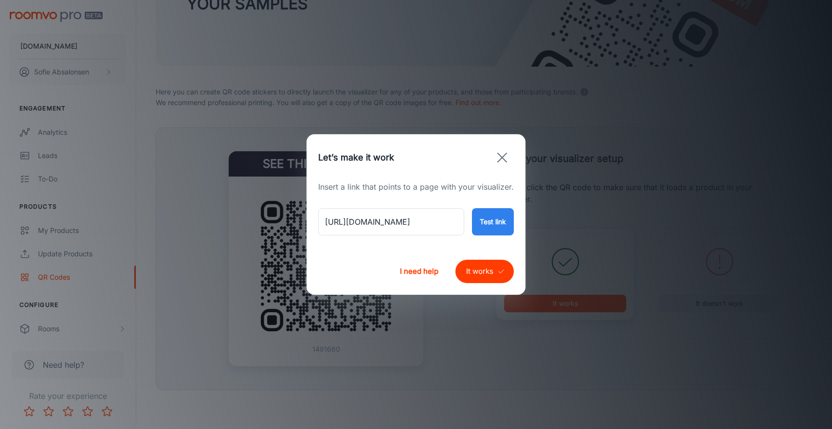
click at [477, 267] on button "It works" at bounding box center [484, 271] width 58 height 23
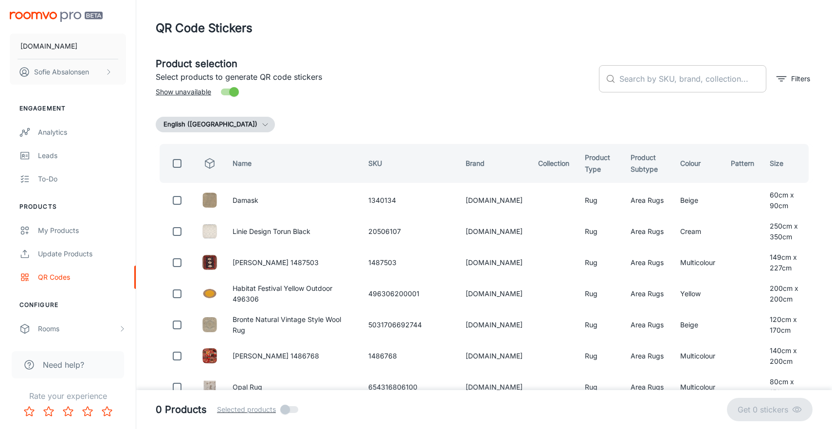
click at [631, 83] on input "text" at bounding box center [692, 78] width 147 height 27
paste input "654316807275"
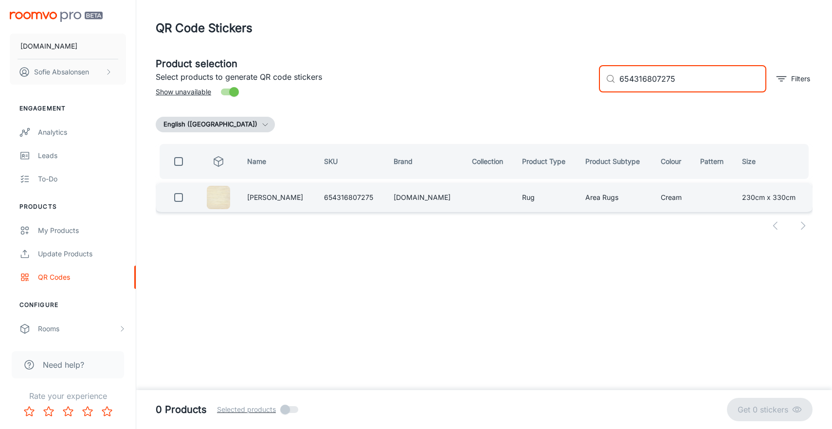
type input "654316807275"
click at [184, 197] on input "checkbox" at bounding box center [178, 197] width 19 height 19
checkbox input "true"
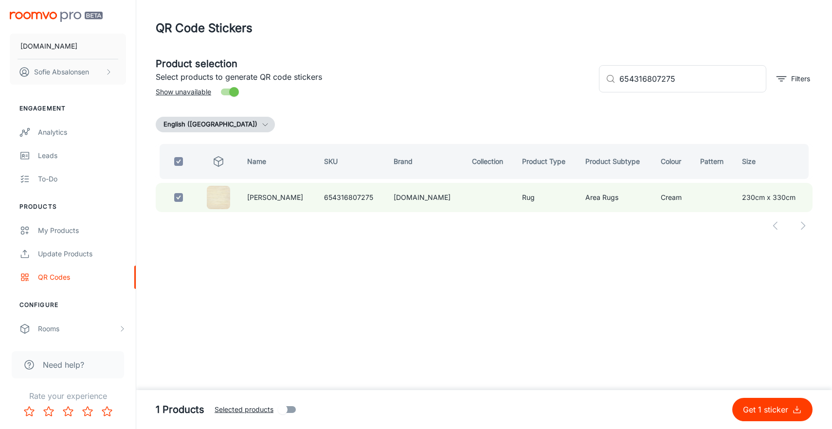
click at [771, 411] on p "Get 1 sticker" at bounding box center [767, 410] width 49 height 12
checkbox input "false"
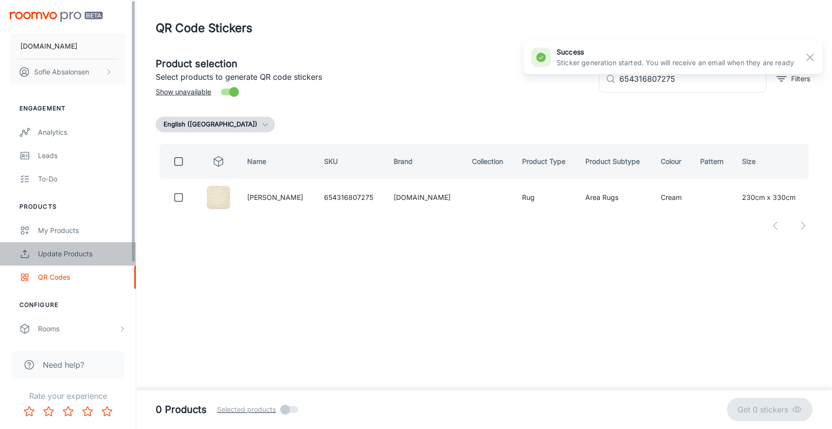
click at [104, 251] on div "Update Products" at bounding box center [82, 253] width 88 height 11
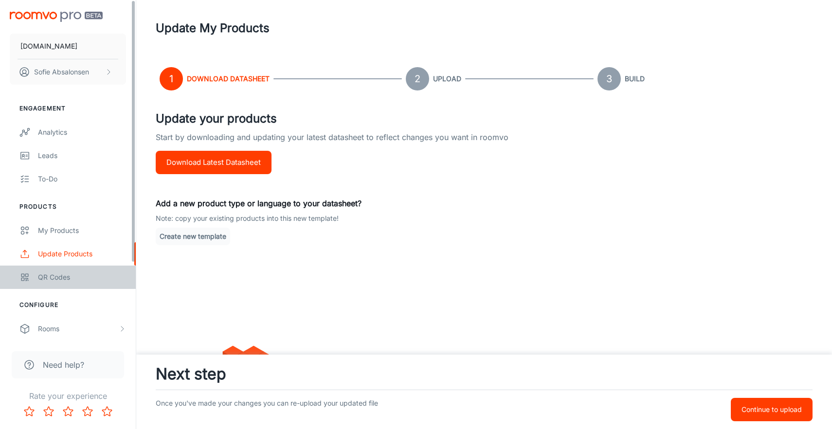
click at [99, 287] on link "QR Codes" at bounding box center [68, 277] width 136 height 23
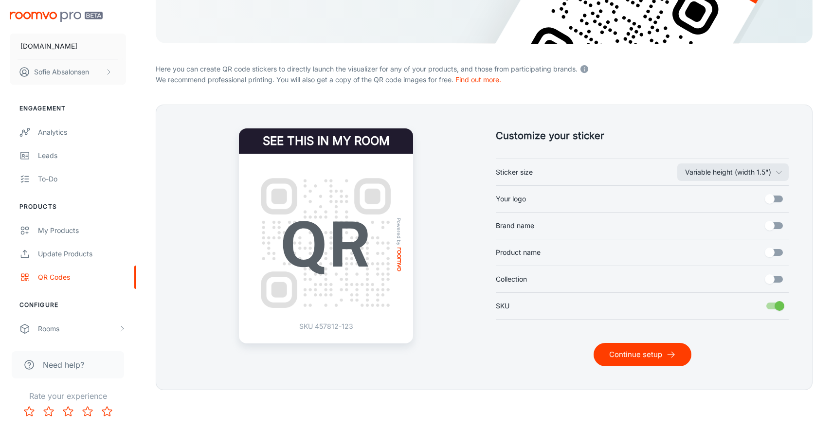
click at [653, 356] on button "Continue setup" at bounding box center [642, 354] width 98 height 23
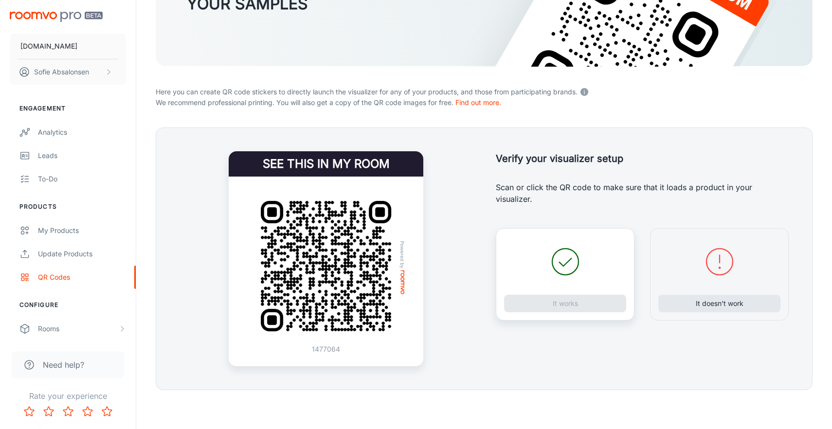
scroll to position [137, 0]
click at [710, 303] on button "It doesn’t work" at bounding box center [719, 304] width 122 height 18
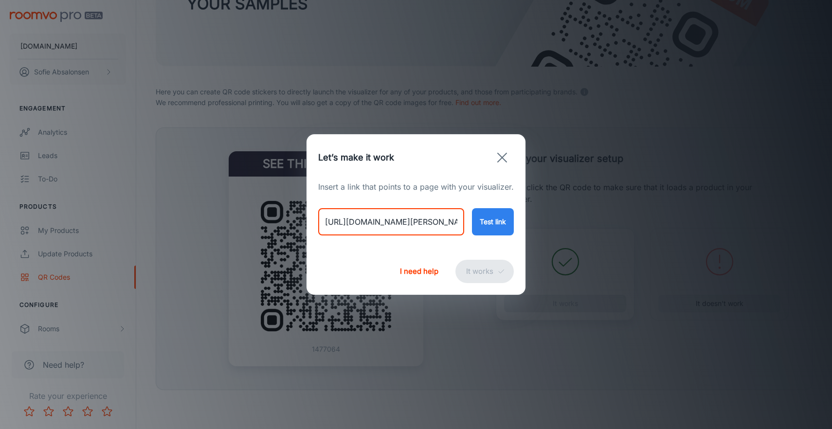
drag, startPoint x: 324, startPoint y: 222, endPoint x: 675, endPoint y: 216, distance: 351.6
click at [675, 216] on div "Let’s make it work Insert a link that points to a page with your visualizer. [U…" at bounding box center [416, 214] width 832 height 429
drag, startPoint x: 322, startPoint y: 224, endPoint x: 527, endPoint y: 243, distance: 206.1
click at [527, 243] on div "Let’s make it work Insert a link that points to a page with your visualizer. [U…" at bounding box center [416, 214] width 832 height 429
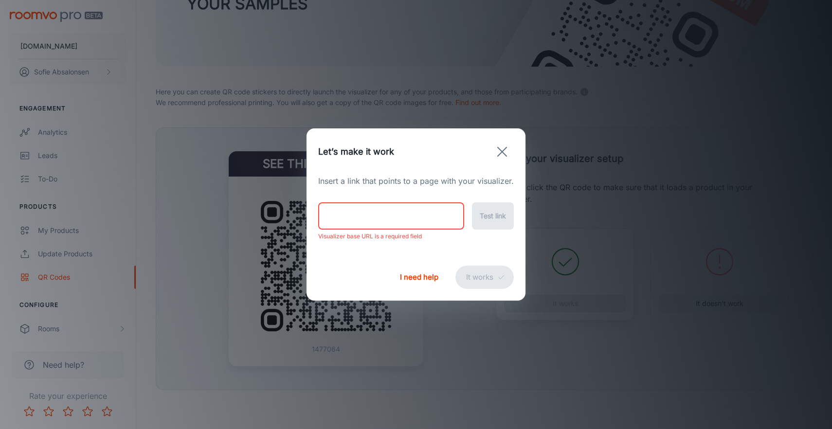
paste input "[URL][DOMAIN_NAME]"
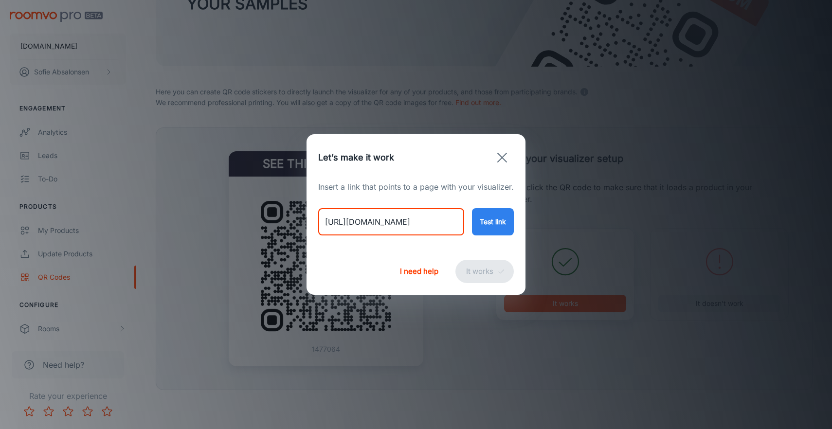
type input "[URL][DOMAIN_NAME]"
click at [486, 212] on button "Test link" at bounding box center [493, 221] width 42 height 27
click at [471, 271] on button "It works" at bounding box center [484, 271] width 58 height 23
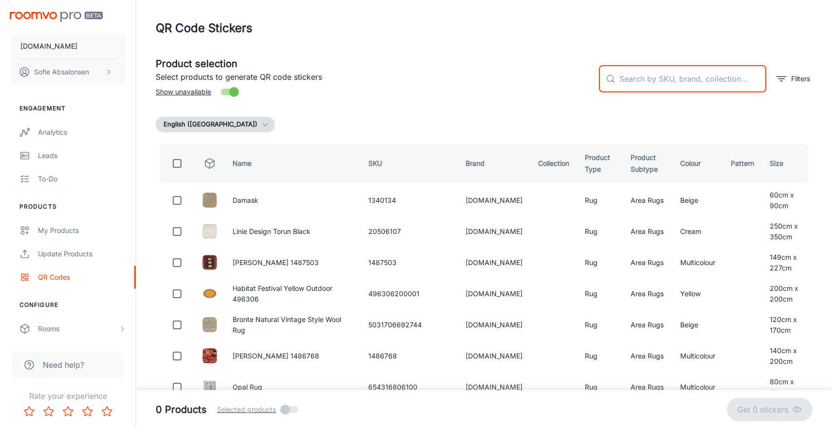
click at [645, 87] on input "text" at bounding box center [692, 78] width 147 height 27
paste input "654316807305"
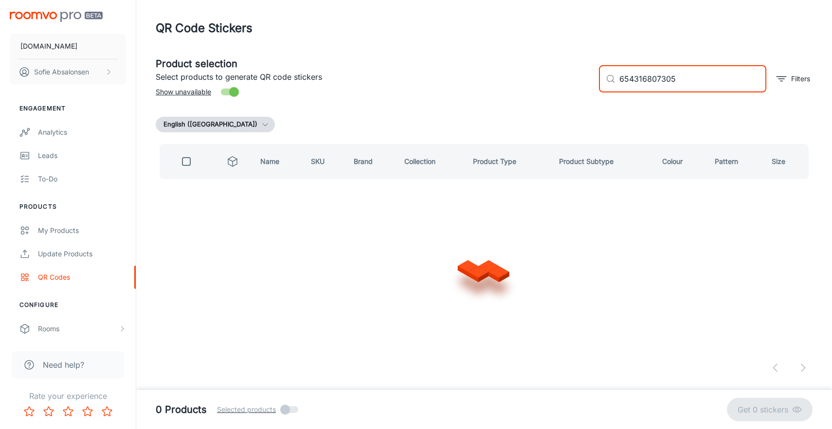
type input "654316807305"
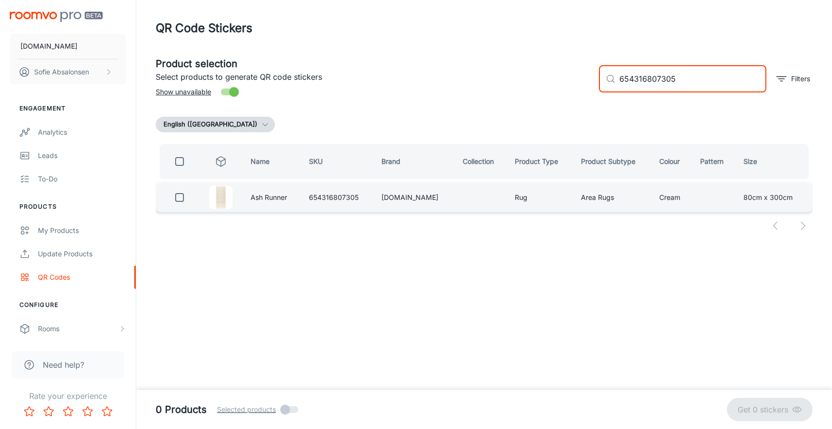
click at [186, 199] on input "checkbox" at bounding box center [179, 197] width 19 height 19
checkbox input "true"
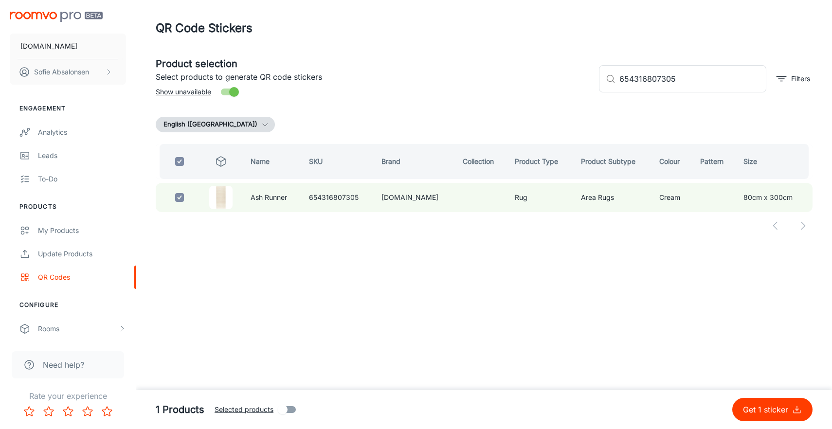
click at [767, 405] on p "Get 1 sticker" at bounding box center [767, 410] width 49 height 12
checkbox input "false"
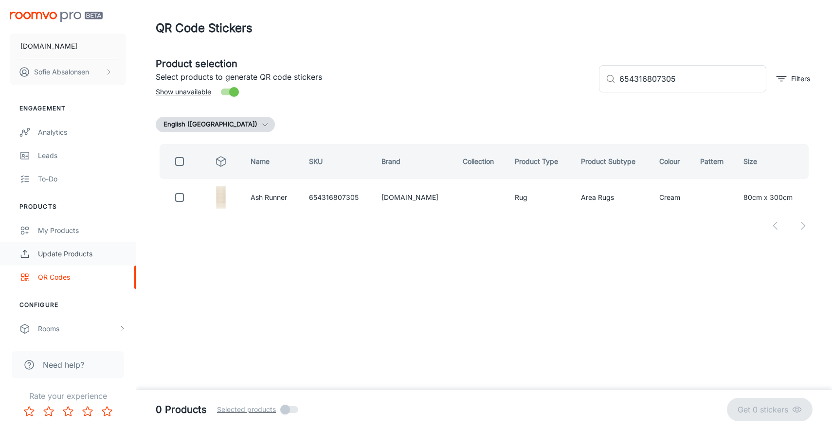
click at [73, 263] on link "Update Products" at bounding box center [68, 253] width 136 height 23
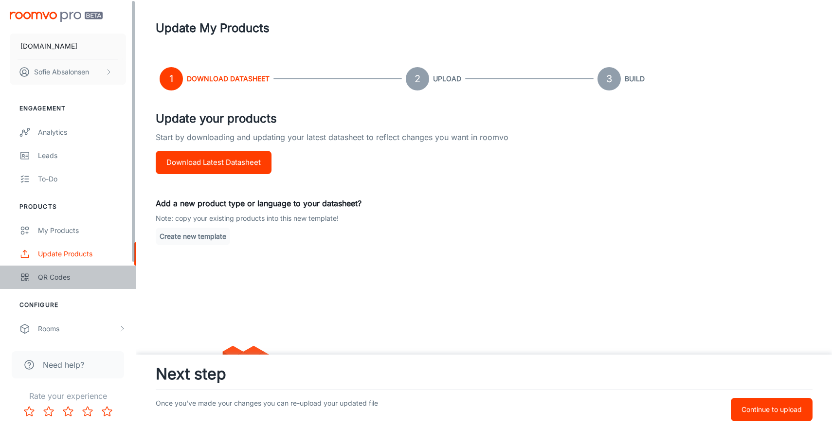
click at [74, 282] on div "QR Codes" at bounding box center [82, 277] width 88 height 11
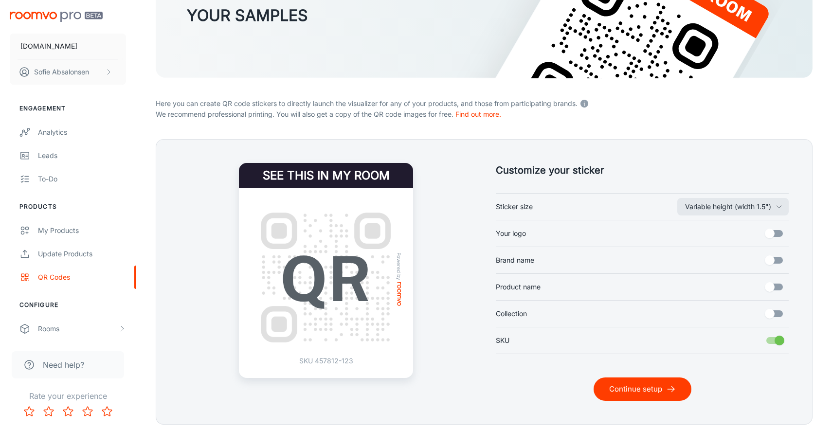
scroll to position [131, 0]
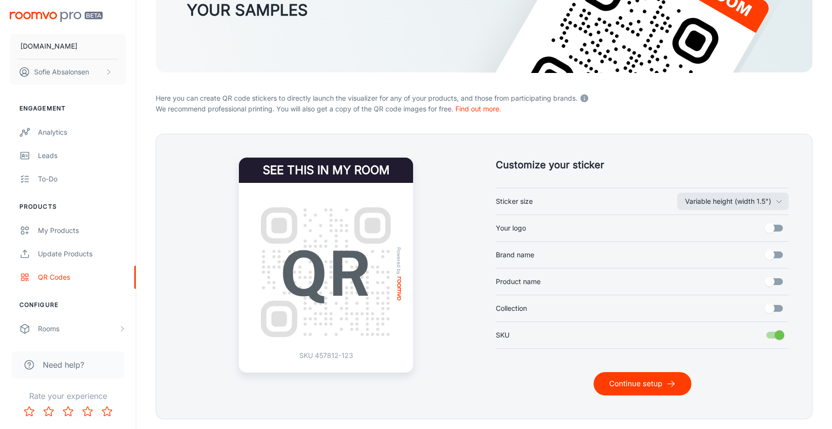
click at [653, 385] on button "Continue setup" at bounding box center [642, 383] width 98 height 23
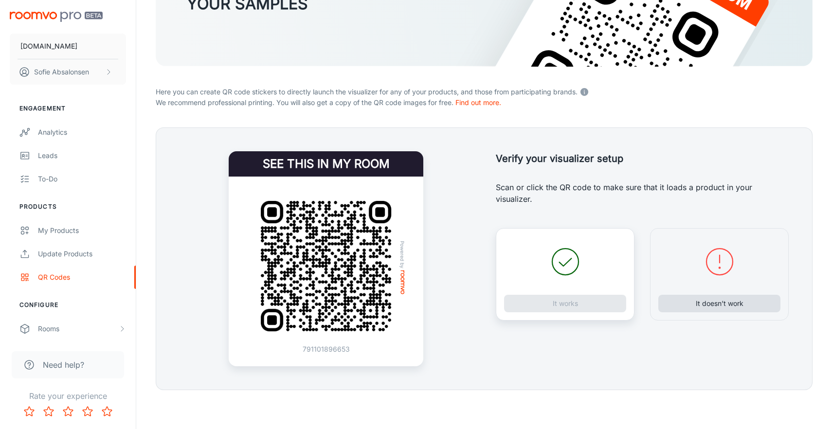
scroll to position [137, 0]
click at [705, 304] on button "It doesn’t work" at bounding box center [719, 304] width 122 height 18
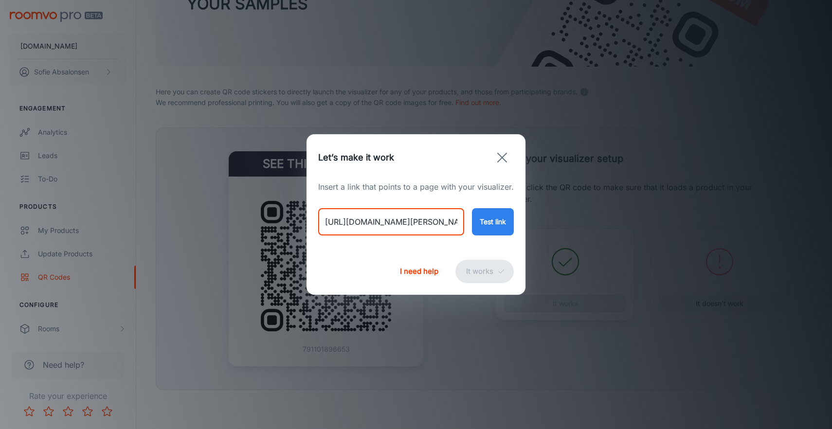
drag, startPoint x: 326, startPoint y: 227, endPoint x: 455, endPoint y: 219, distance: 129.6
click at [455, 219] on input "[URL][DOMAIN_NAME][PERSON_NAME]" at bounding box center [391, 221] width 146 height 27
drag, startPoint x: 455, startPoint y: 219, endPoint x: 299, endPoint y: 220, distance: 156.1
click at [299, 220] on div "Let’s make it work Insert a link that points to a page with your visualizer. [U…" at bounding box center [416, 214] width 832 height 429
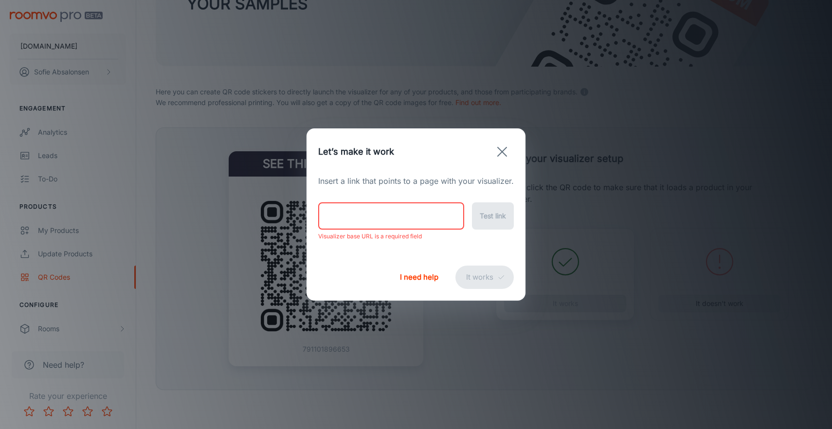
paste input "[URL][DOMAIN_NAME]"
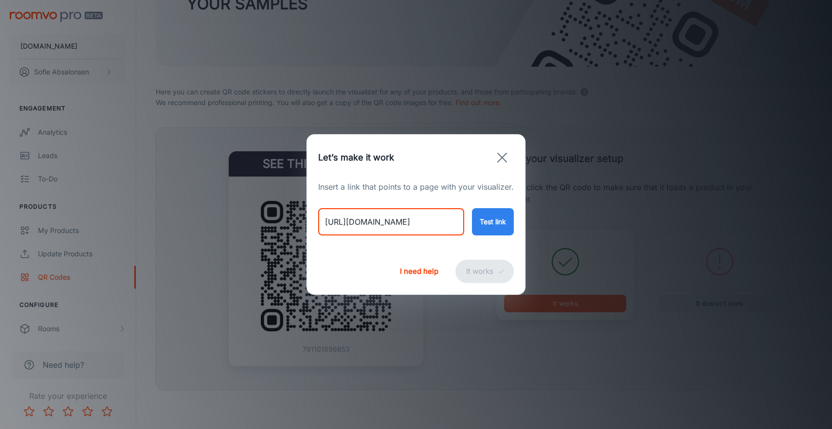
type input "[URL][DOMAIN_NAME]"
click at [508, 224] on button "Test link" at bounding box center [493, 221] width 42 height 27
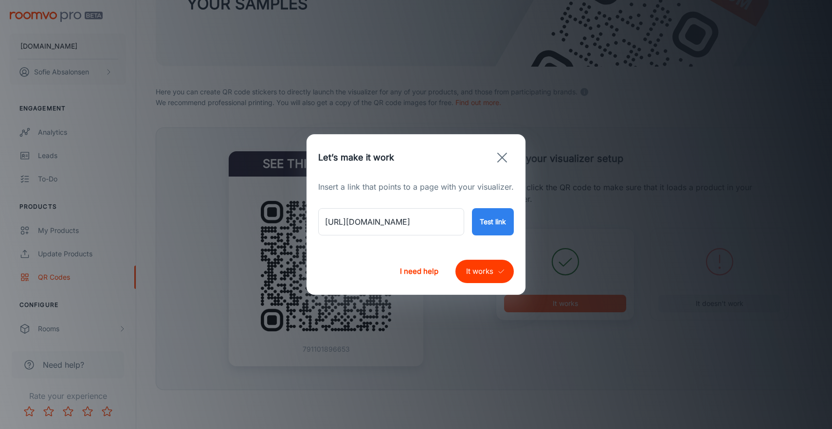
click at [473, 281] on button "It works" at bounding box center [484, 271] width 58 height 23
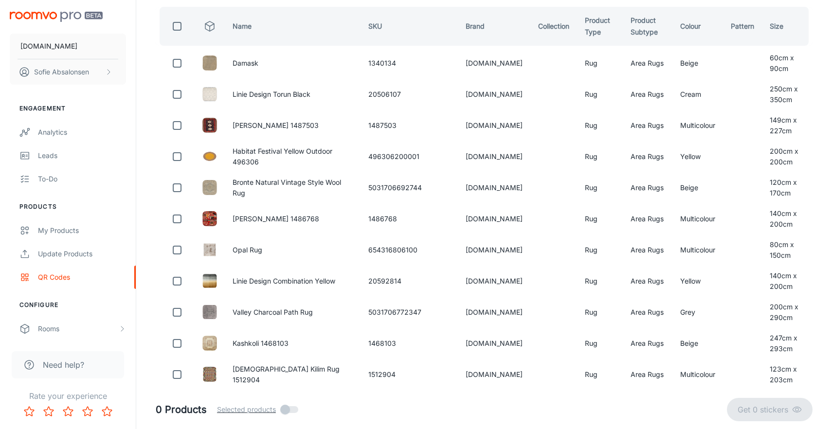
scroll to position [0, 0]
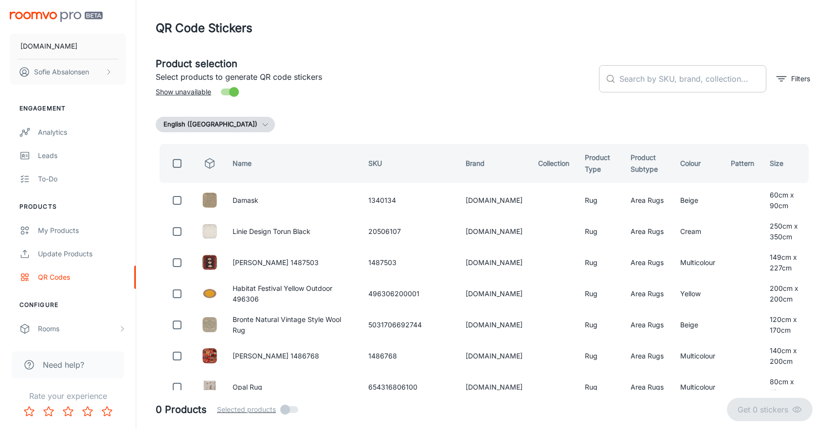
click at [654, 71] on input "text" at bounding box center [692, 78] width 147 height 27
paste input "654316807459"
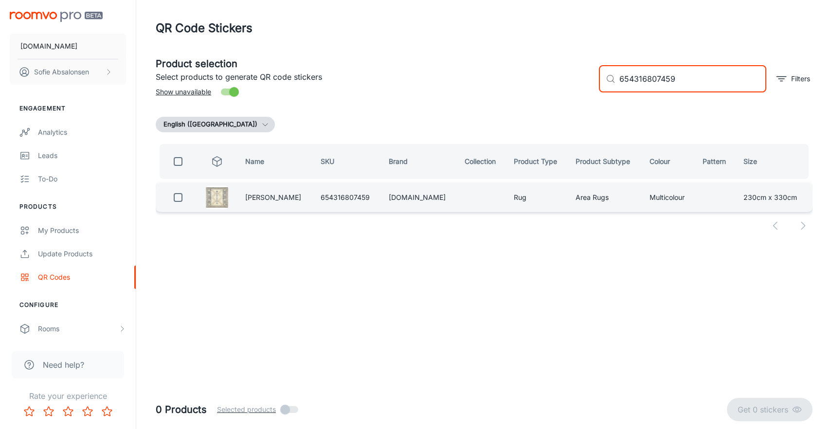
type input "654316807459"
click at [182, 199] on input "checkbox" at bounding box center [177, 197] width 19 height 19
checkbox input "true"
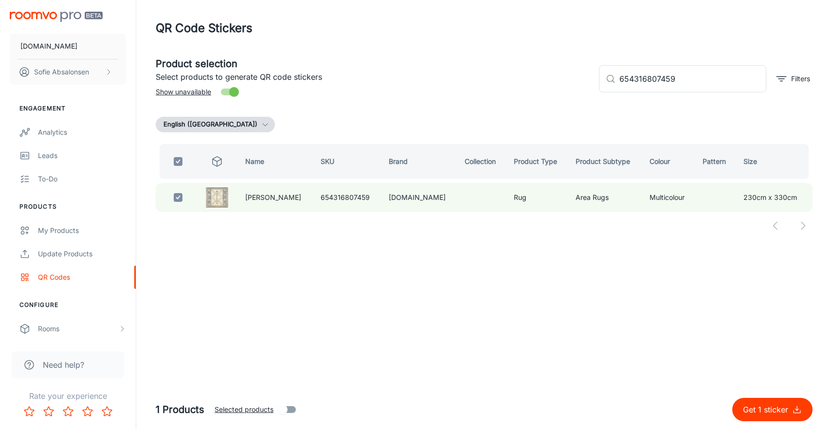
click at [776, 411] on p "Get 1 sticker" at bounding box center [767, 410] width 49 height 12
checkbox input "false"
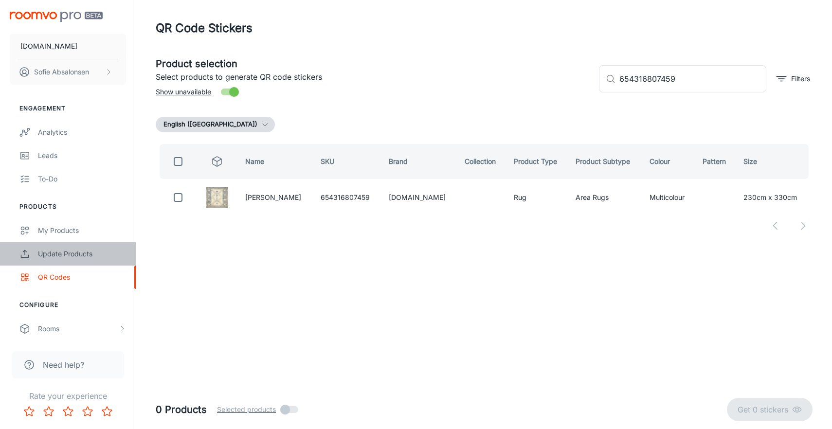
click at [98, 257] on div "Update Products" at bounding box center [82, 253] width 88 height 11
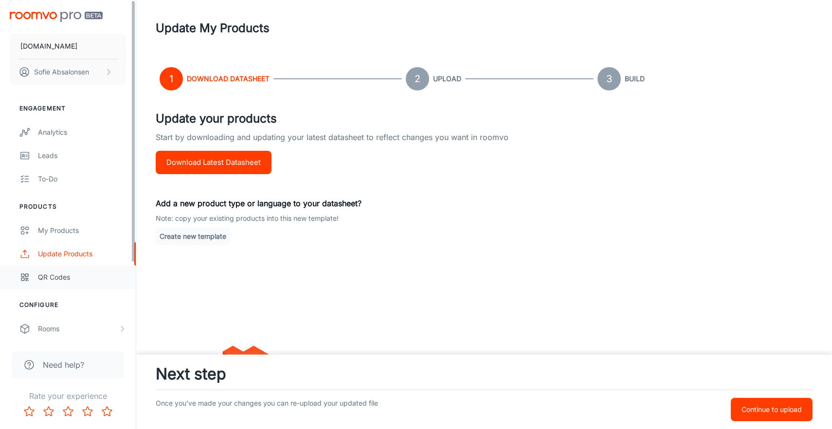
click at [90, 286] on link "QR Codes" at bounding box center [68, 277] width 136 height 23
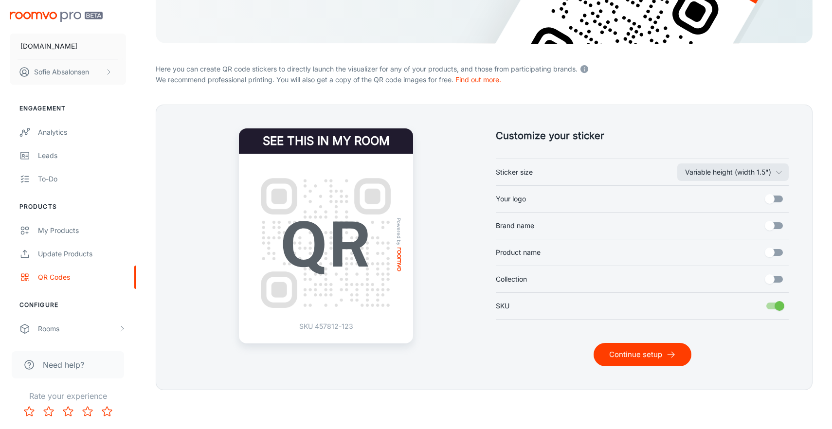
click at [661, 354] on button "Continue setup" at bounding box center [642, 354] width 98 height 23
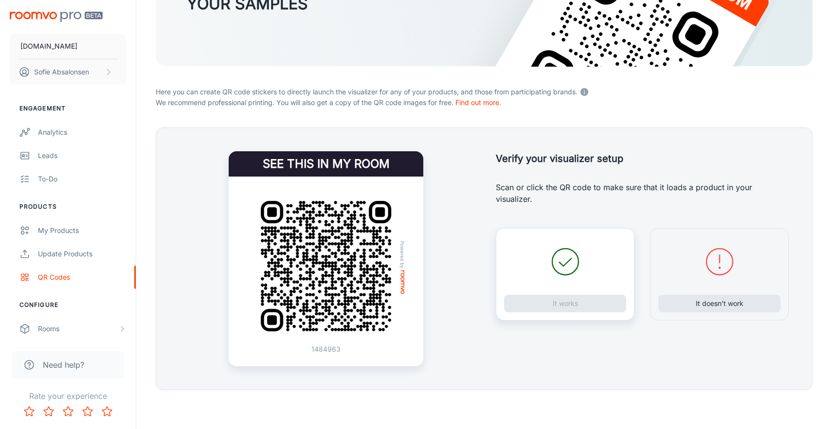
scroll to position [137, 0]
click at [689, 312] on button "It doesn’t work" at bounding box center [719, 304] width 122 height 18
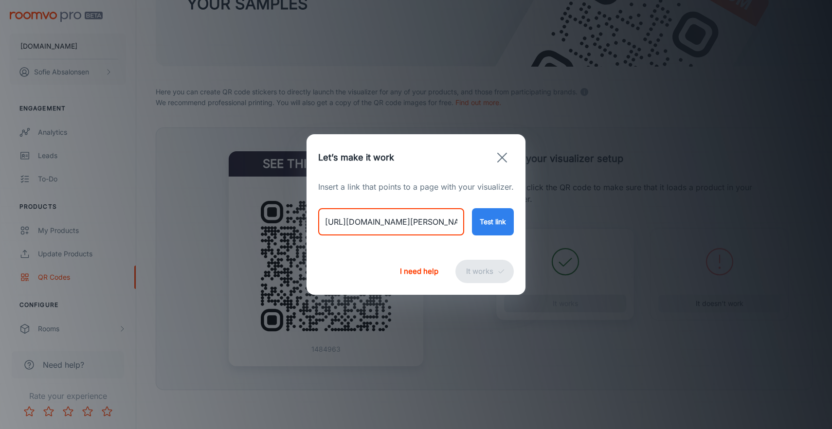
drag, startPoint x: 325, startPoint y: 224, endPoint x: 553, endPoint y: 248, distance: 229.3
click at [553, 248] on div "Let’s make it work Insert a link that points to a page with your visualizer. [U…" at bounding box center [416, 214] width 832 height 429
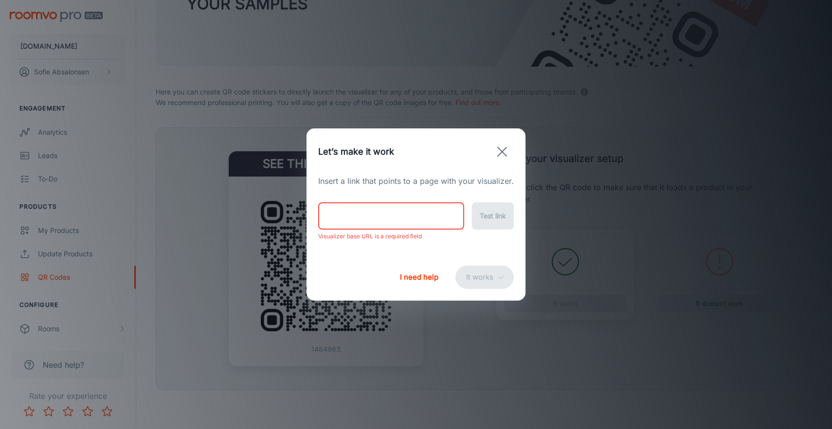
paste input "[URL][DOMAIN_NAME]"
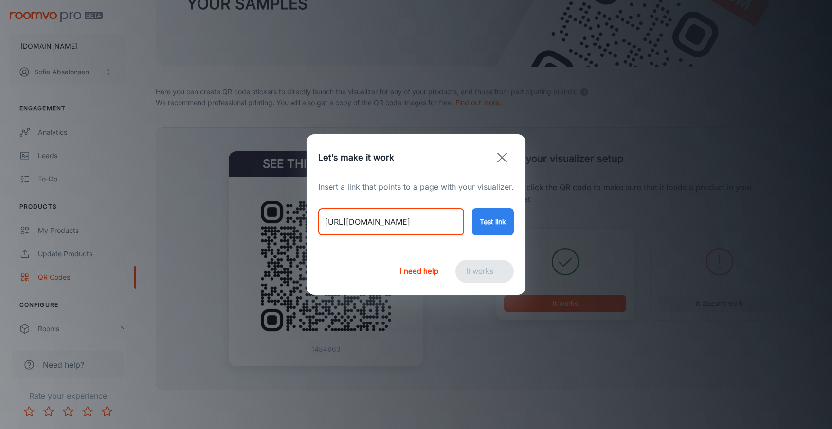
type input "[URL][DOMAIN_NAME]"
click at [503, 223] on button "Test link" at bounding box center [493, 221] width 42 height 27
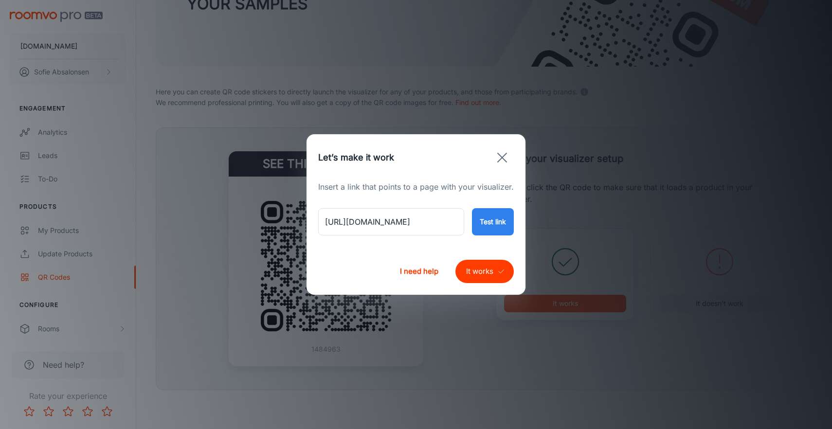
click at [488, 274] on button "It works" at bounding box center [484, 271] width 58 height 23
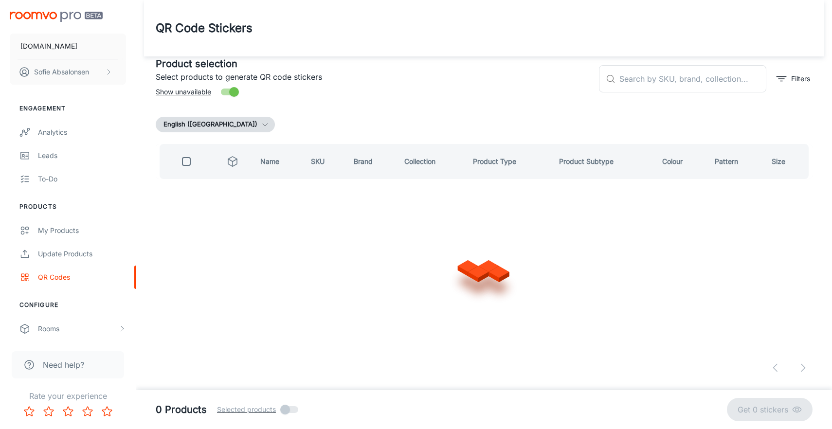
scroll to position [0, 0]
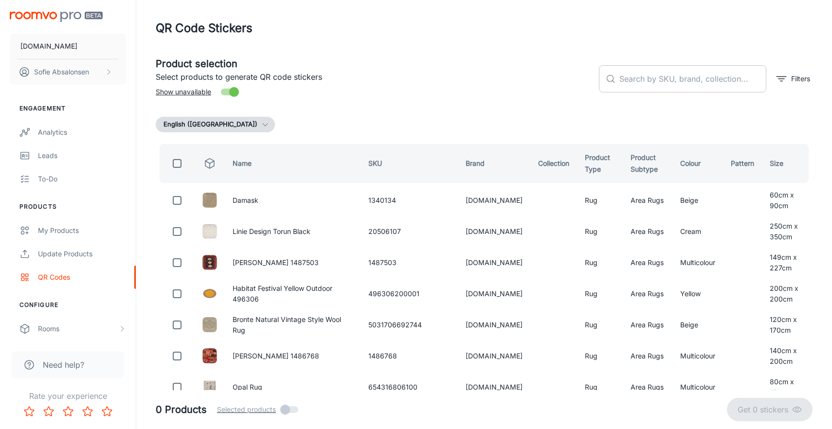
click at [635, 75] on input "text" at bounding box center [692, 78] width 147 height 27
paste input "654316807503"
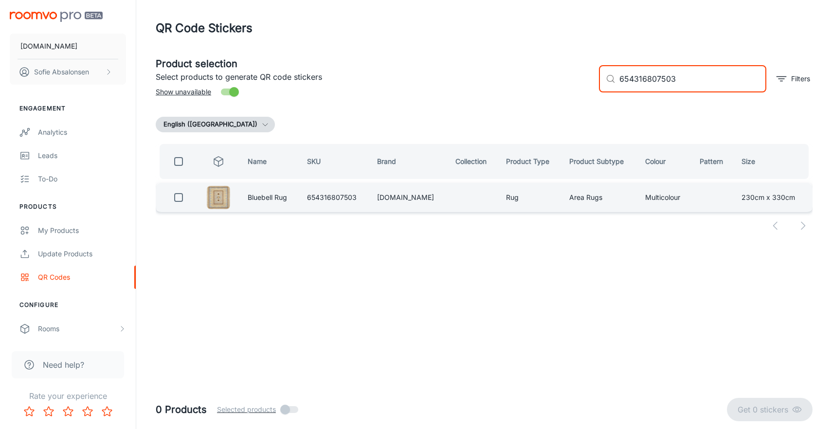
type input "654316807503"
click at [177, 198] on input "checkbox" at bounding box center [178, 197] width 19 height 19
checkbox input "true"
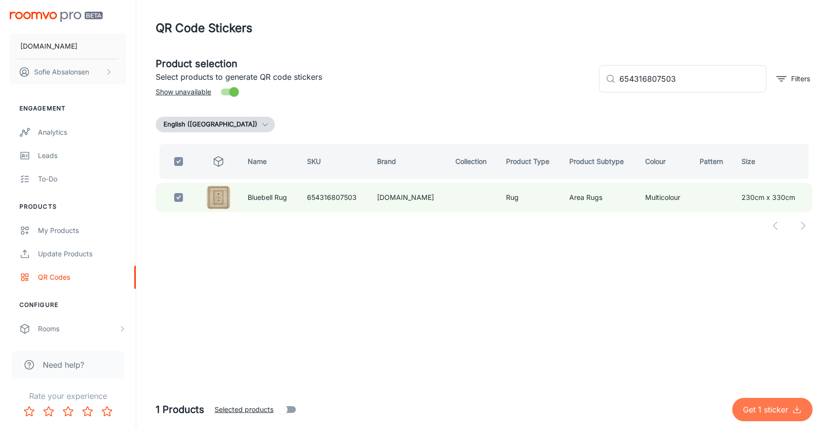
click at [761, 409] on p "Get 1 sticker" at bounding box center [767, 410] width 49 height 12
checkbox input "false"
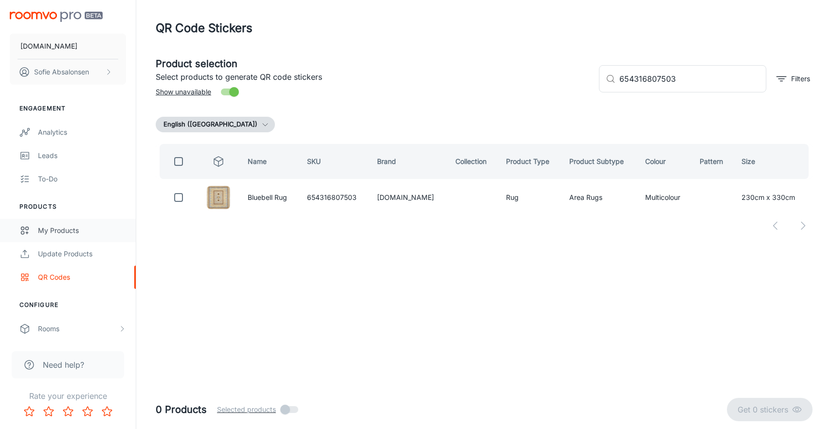
click at [89, 230] on div "My Products" at bounding box center [82, 230] width 88 height 11
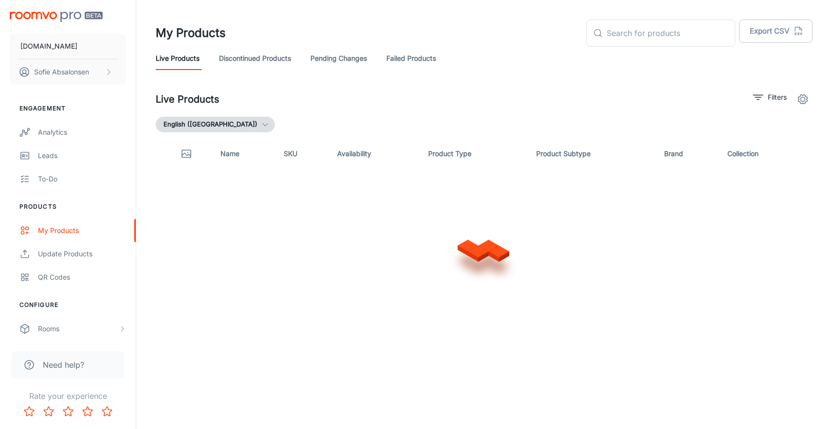
click at [91, 279] on div "QR Codes" at bounding box center [82, 277] width 88 height 11
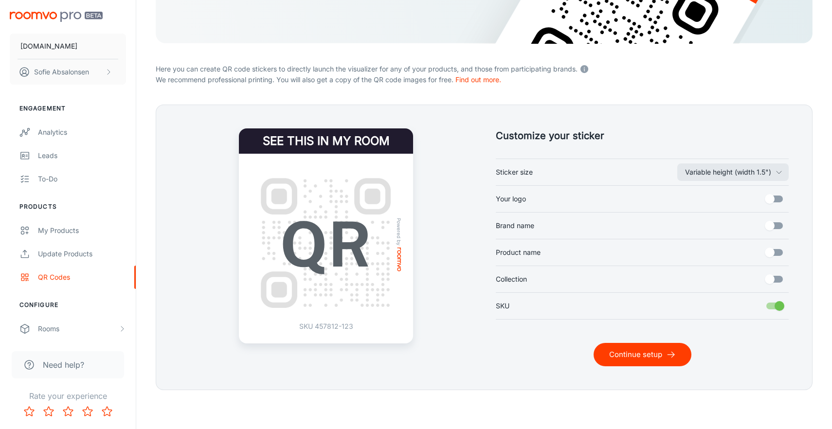
click at [636, 365] on button "Continue setup" at bounding box center [642, 354] width 98 height 23
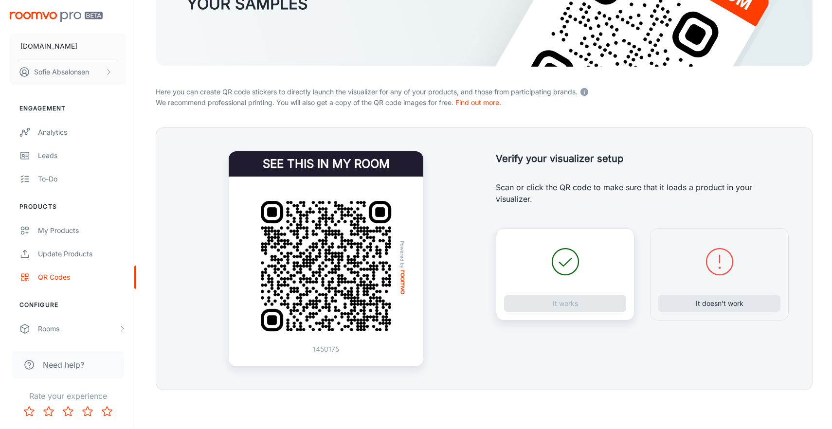
scroll to position [137, 0]
click at [723, 301] on button "It doesn’t work" at bounding box center [719, 304] width 122 height 18
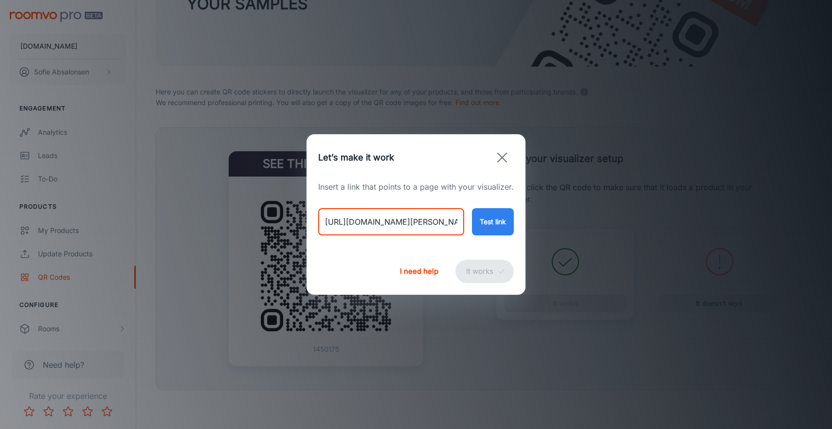
drag, startPoint x: 324, startPoint y: 222, endPoint x: 529, endPoint y: 243, distance: 206.3
click at [529, 243] on div "Let’s make it work Insert a link that points to a page with your visualizer. [U…" at bounding box center [416, 214] width 832 height 429
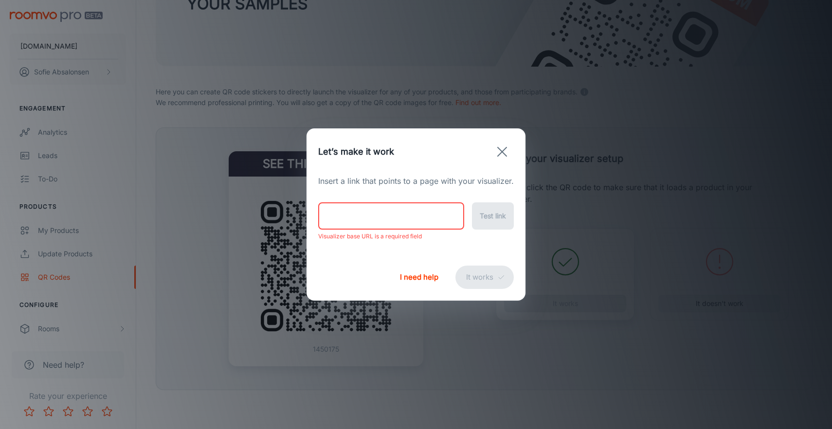
paste input "[URL][DOMAIN_NAME]"
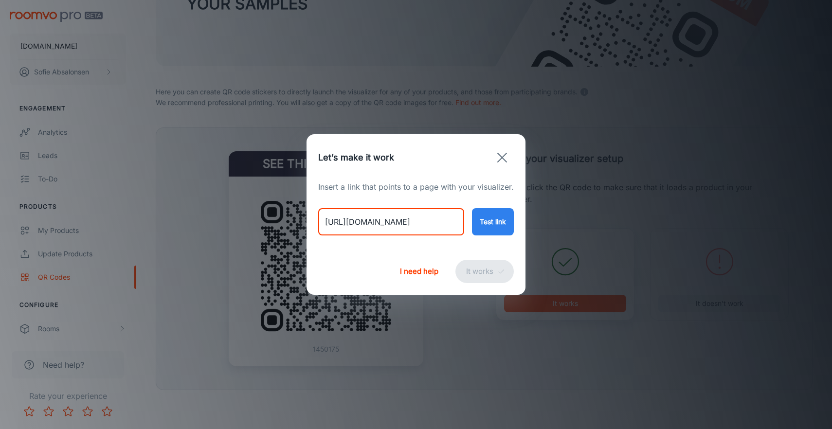
type input "[URL][DOMAIN_NAME]"
click at [495, 223] on button "Test link" at bounding box center [493, 221] width 42 height 27
click at [479, 276] on button "It works" at bounding box center [484, 271] width 58 height 23
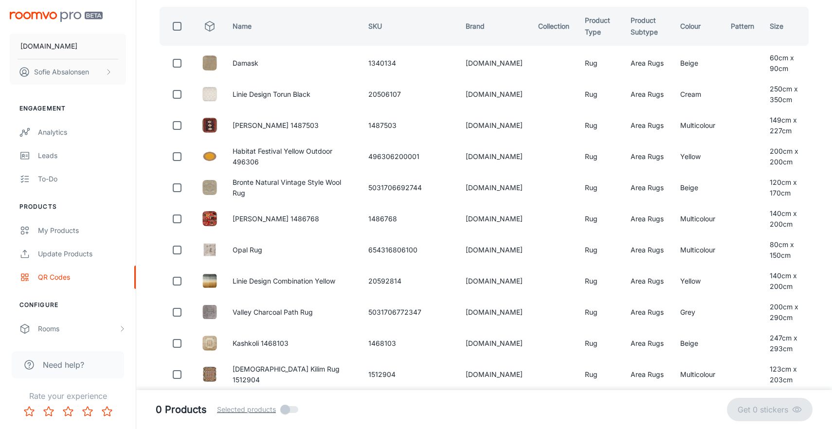
scroll to position [0, 0]
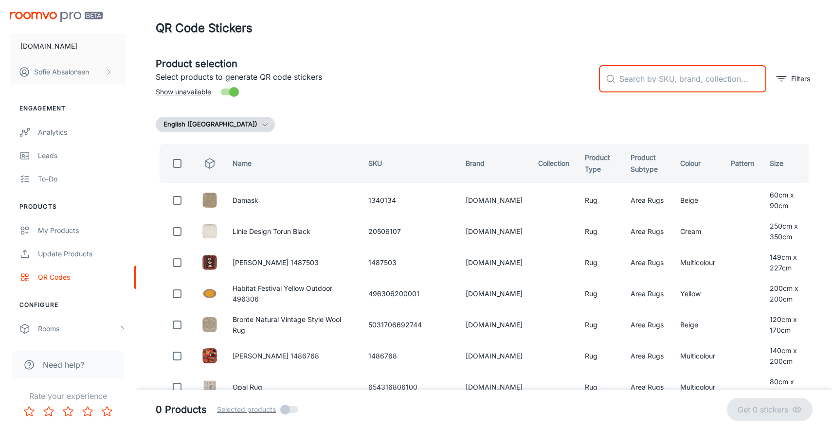
click at [636, 67] on input "text" at bounding box center [692, 78] width 147 height 27
paste input "654316807039"
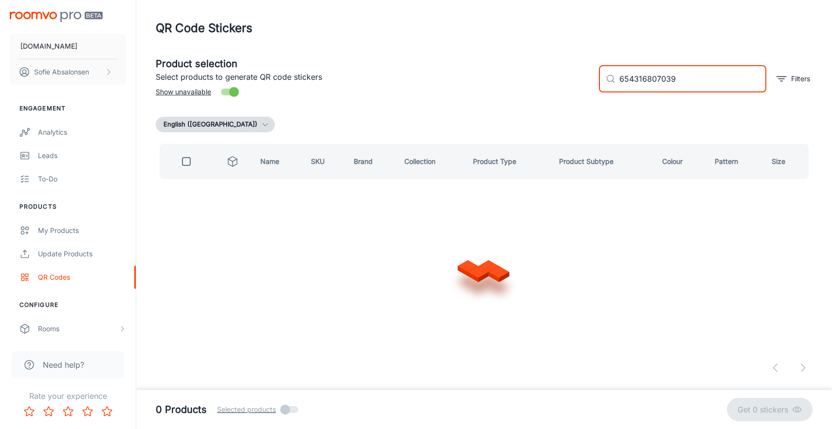
type input "654316807039"
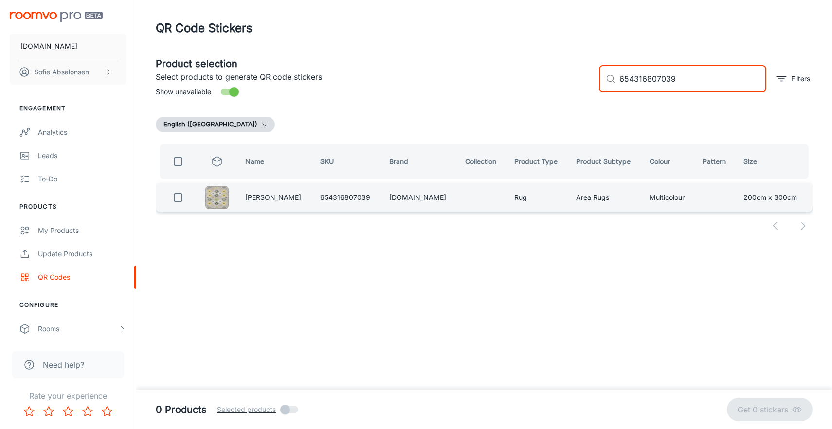
click at [185, 199] on input "checkbox" at bounding box center [177, 197] width 19 height 19
checkbox input "true"
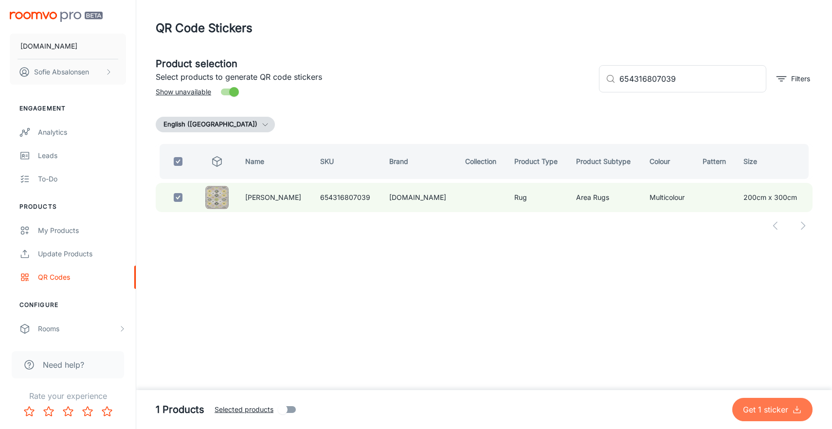
click at [759, 413] on p "Get 1 sticker" at bounding box center [767, 410] width 49 height 12
checkbox input "false"
